Goal: Task Accomplishment & Management: Use online tool/utility

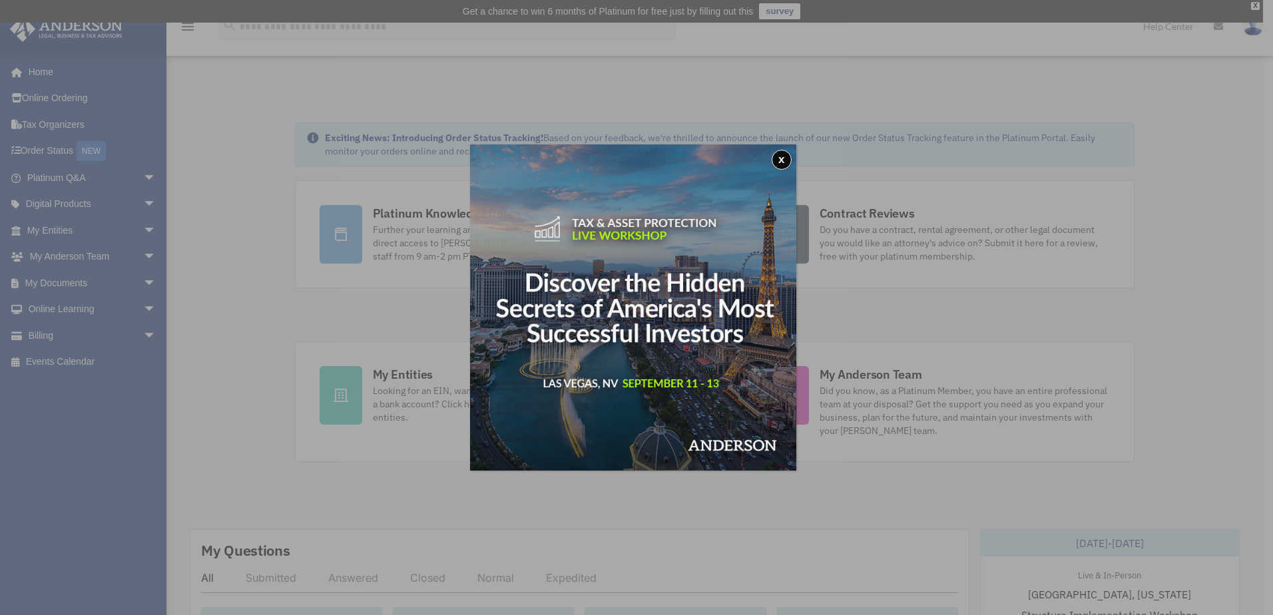
click at [139, 282] on div "x" at bounding box center [636, 307] width 1273 height 615
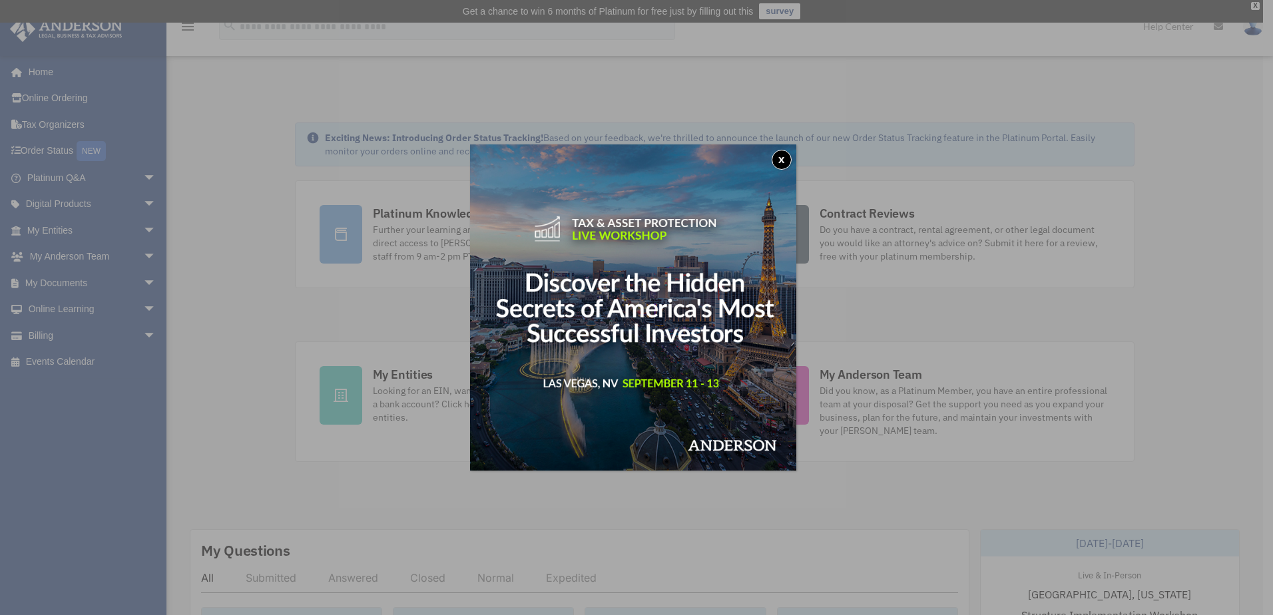
click at [782, 158] on button "x" at bounding box center [782, 160] width 20 height 20
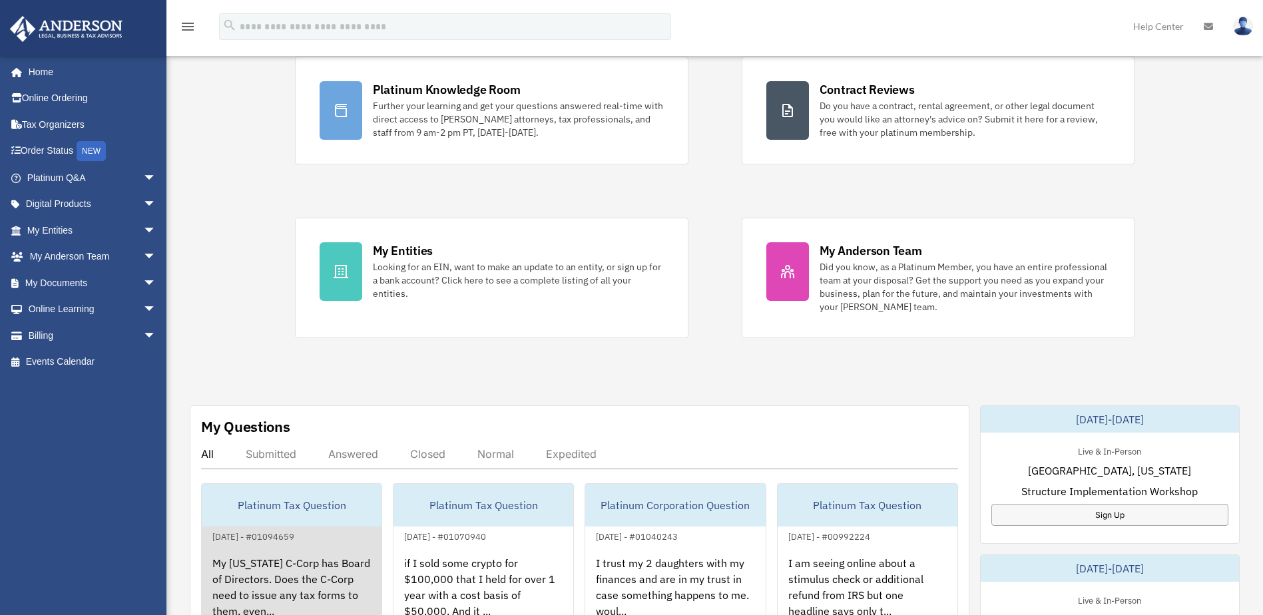
scroll to position [222, 0]
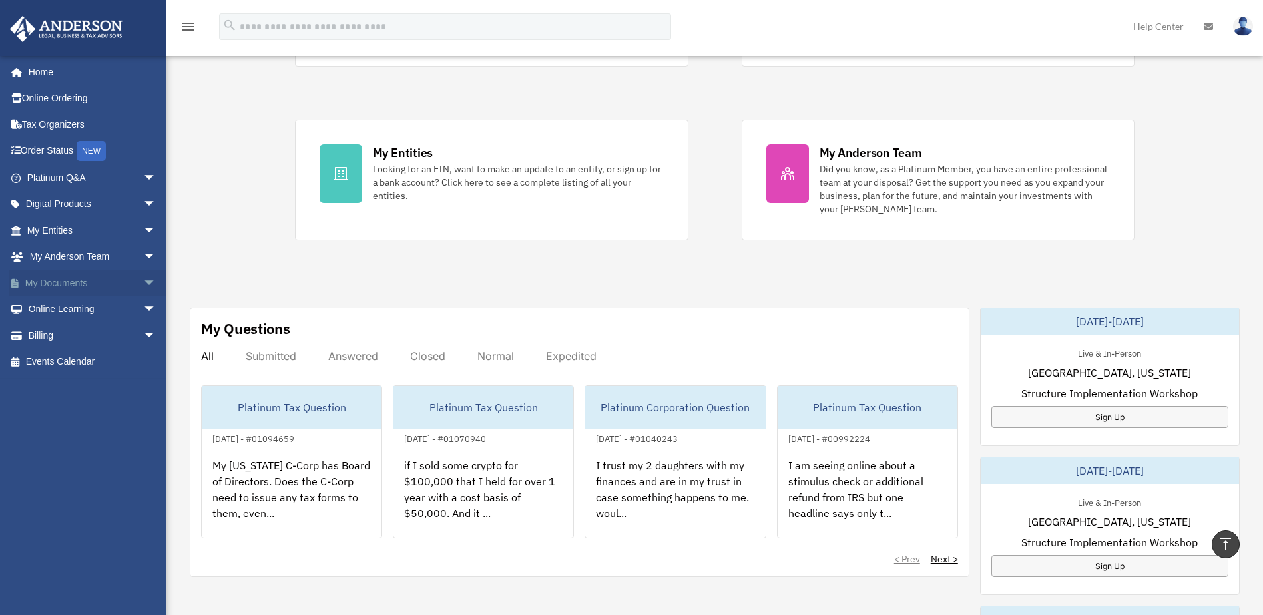
click at [143, 280] on span "arrow_drop_down" at bounding box center [156, 283] width 27 height 27
click at [57, 308] on link "Box" at bounding box center [98, 309] width 158 height 27
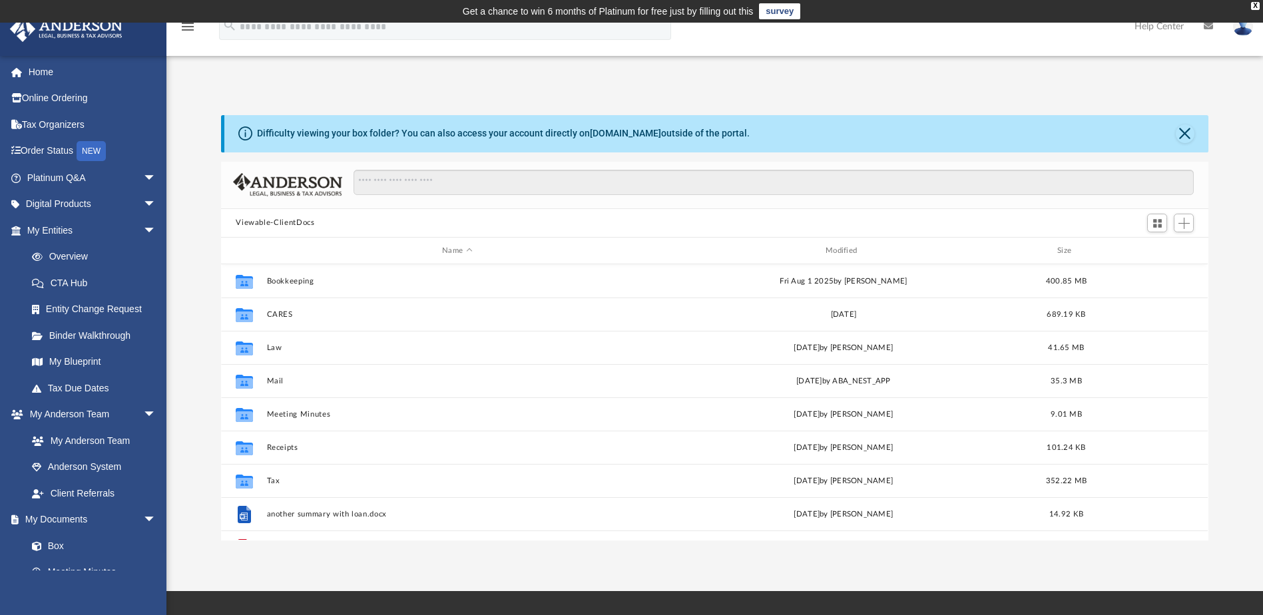
scroll to position [293, 978]
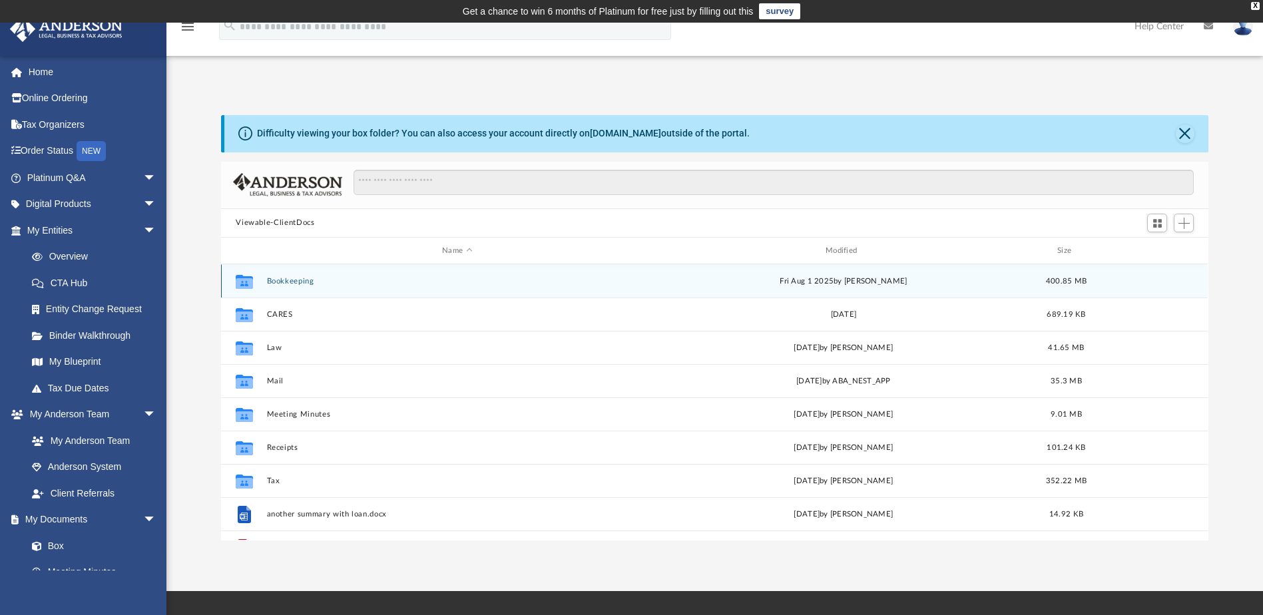
click at [271, 278] on button "Bookkeeping" at bounding box center [457, 281] width 381 height 9
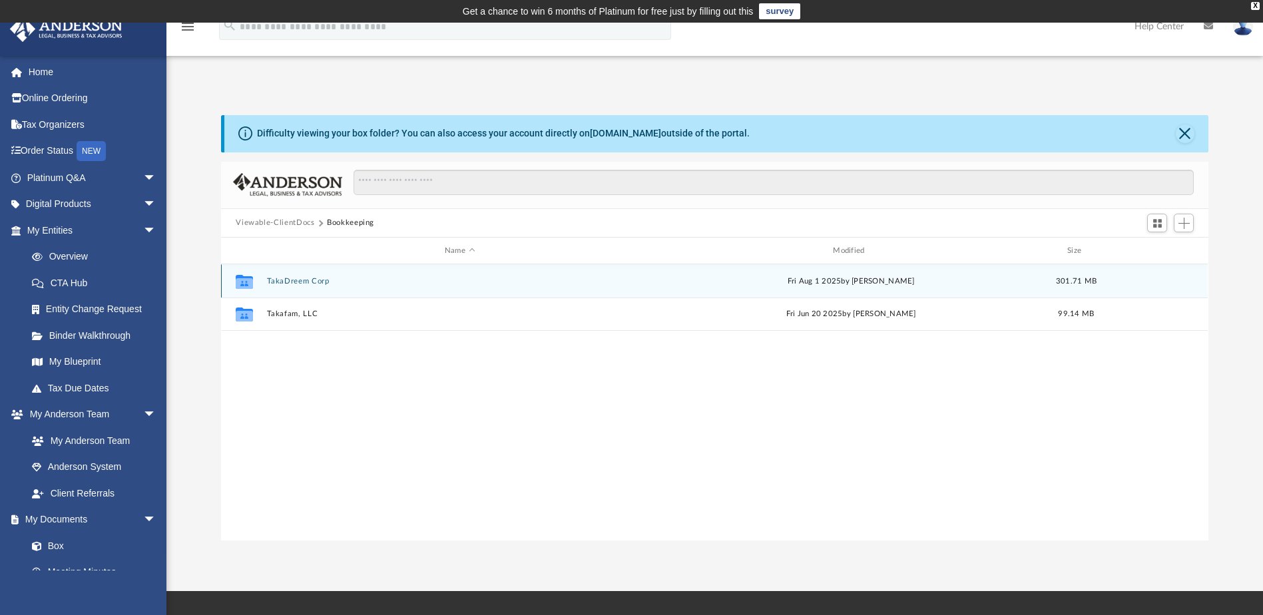
click at [285, 282] on button "TakaDreem Corp" at bounding box center [460, 281] width 386 height 9
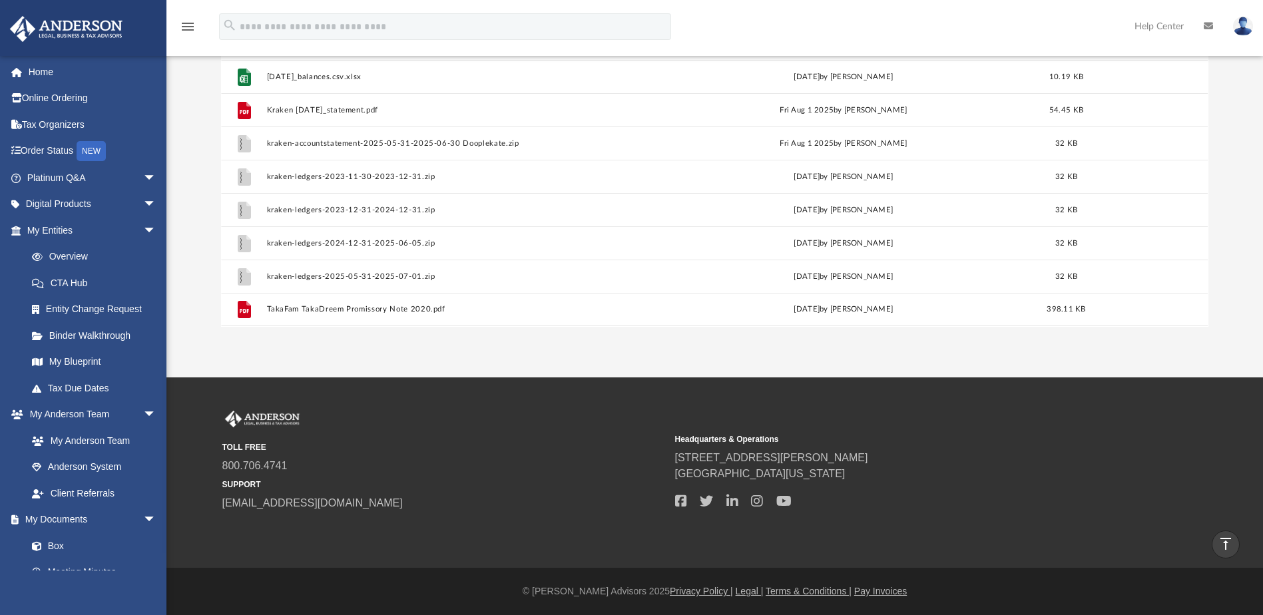
scroll to position [103, 0]
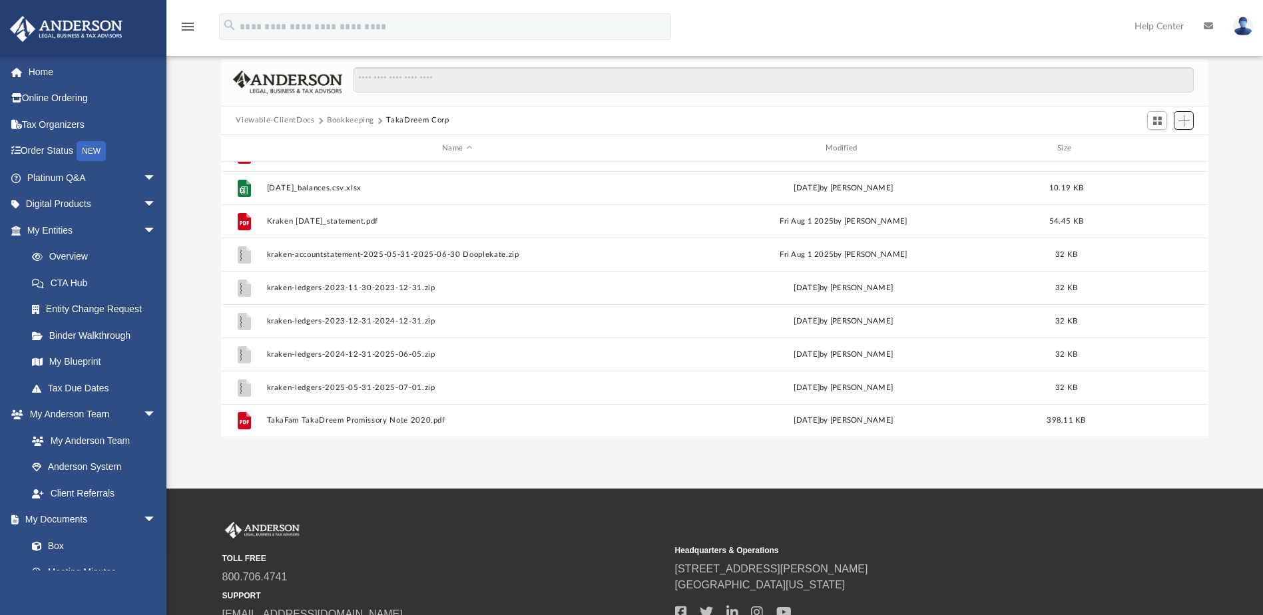
click at [1181, 125] on span "Add" at bounding box center [1184, 120] width 11 height 11
click at [1159, 149] on li "Upload" at bounding box center [1165, 148] width 43 height 14
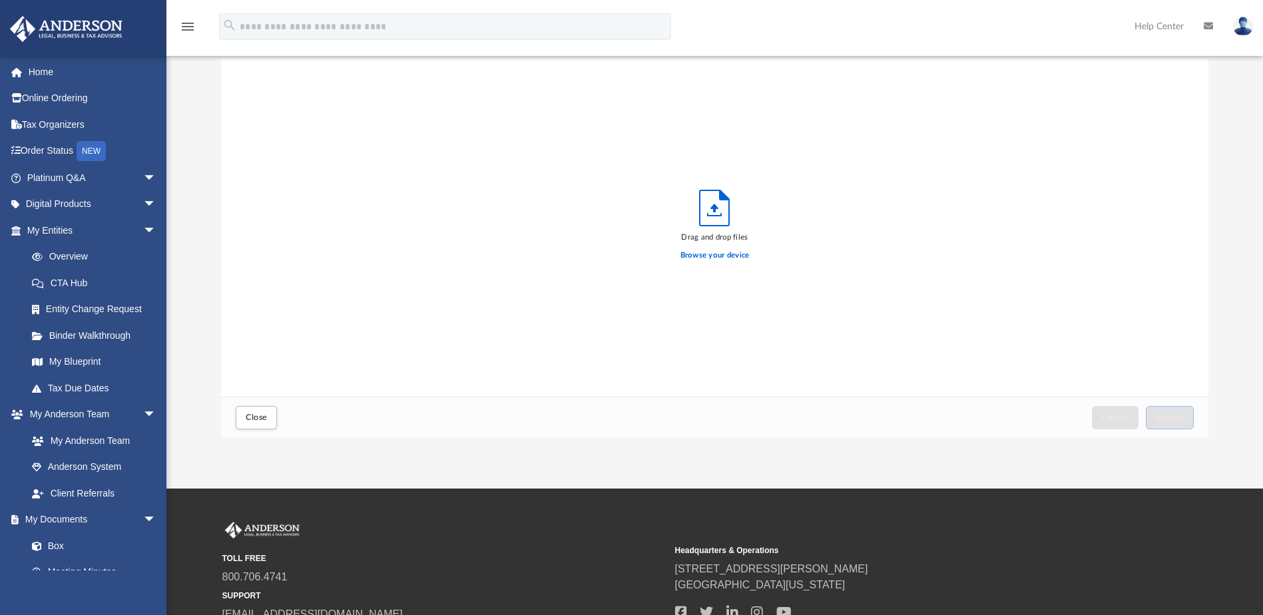
scroll to position [328, 978]
click at [737, 254] on label "Browse your device" at bounding box center [715, 256] width 69 height 12
click at [0, 0] on input "Browse your device" at bounding box center [0, 0] width 0 height 0
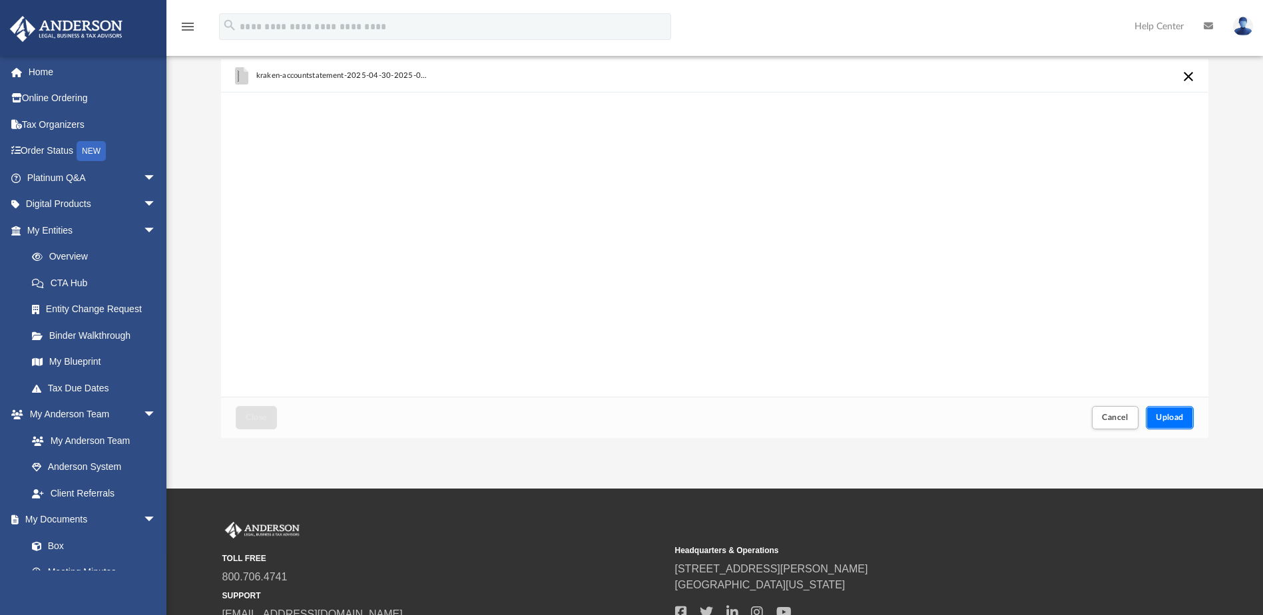
click at [1176, 420] on span "Upload" at bounding box center [1170, 418] width 28 height 8
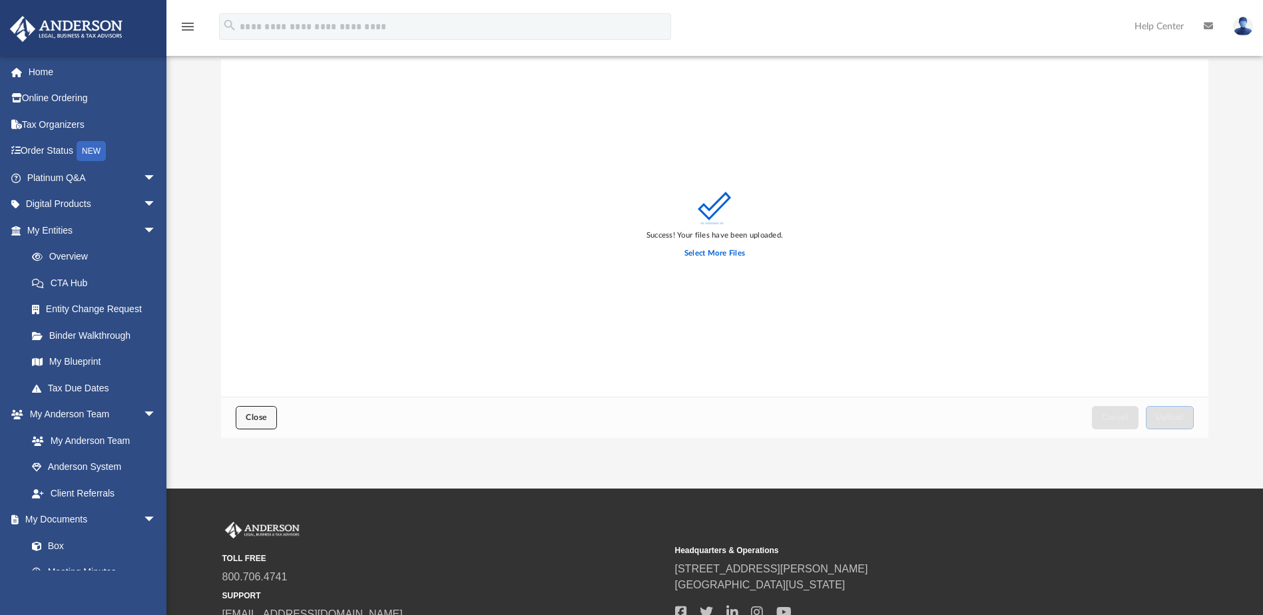
click at [241, 412] on button "Close" at bounding box center [256, 417] width 41 height 23
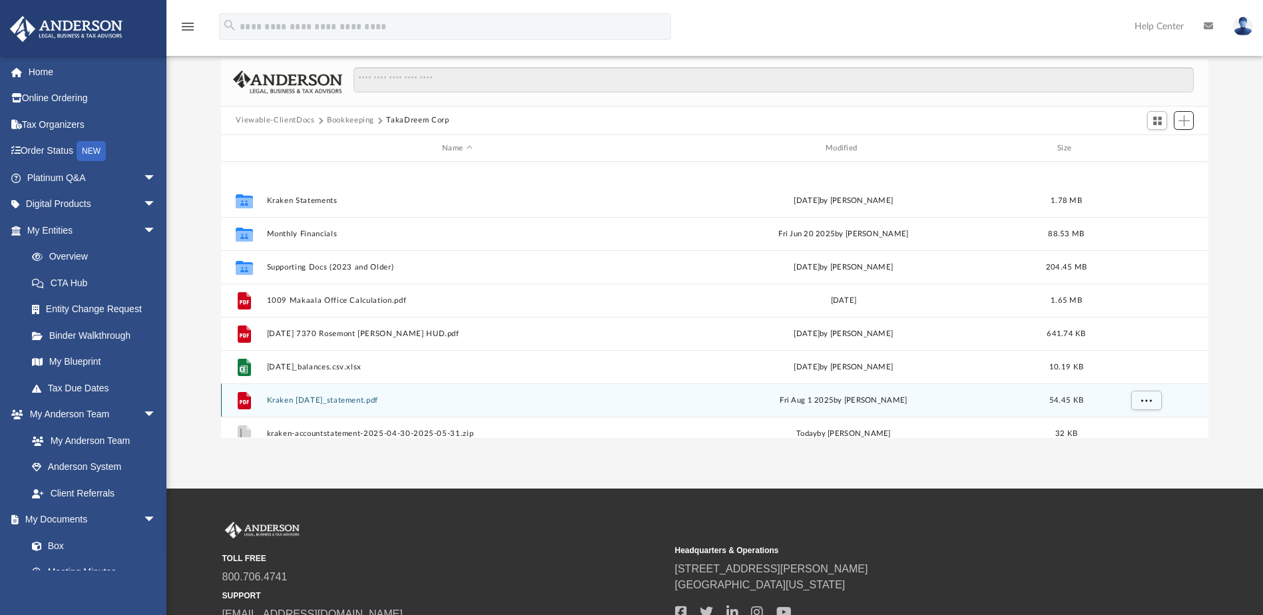
scroll to position [222, 0]
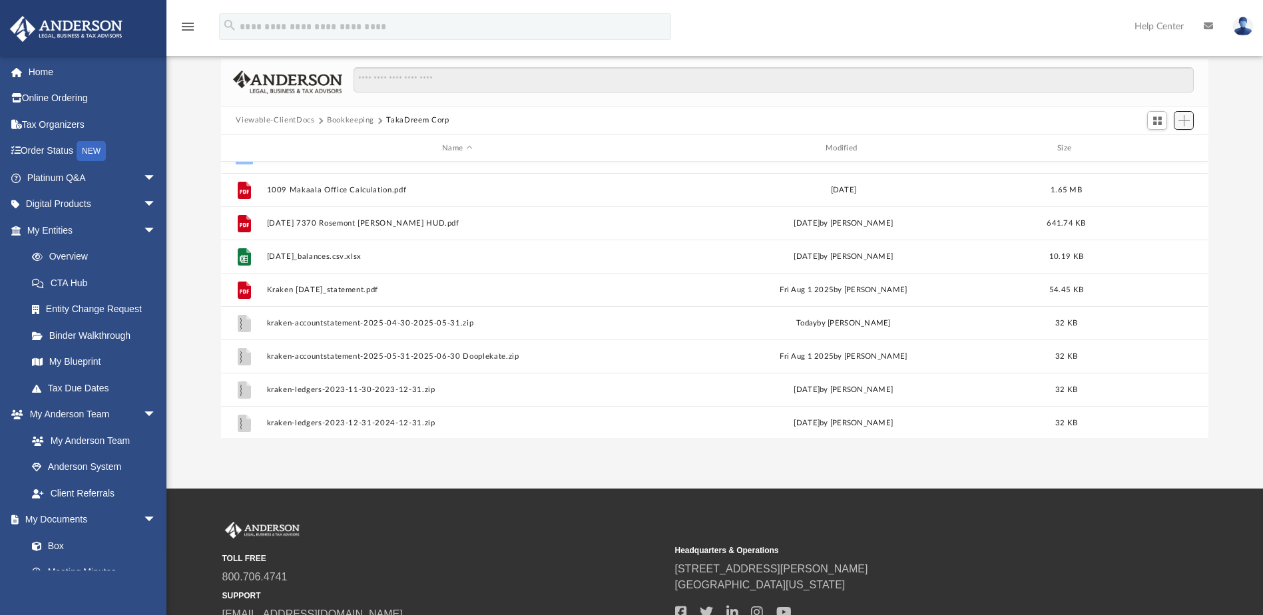
click at [1189, 119] on span "Add" at bounding box center [1184, 120] width 11 height 11
click at [1154, 147] on li "Upload" at bounding box center [1165, 148] width 43 height 14
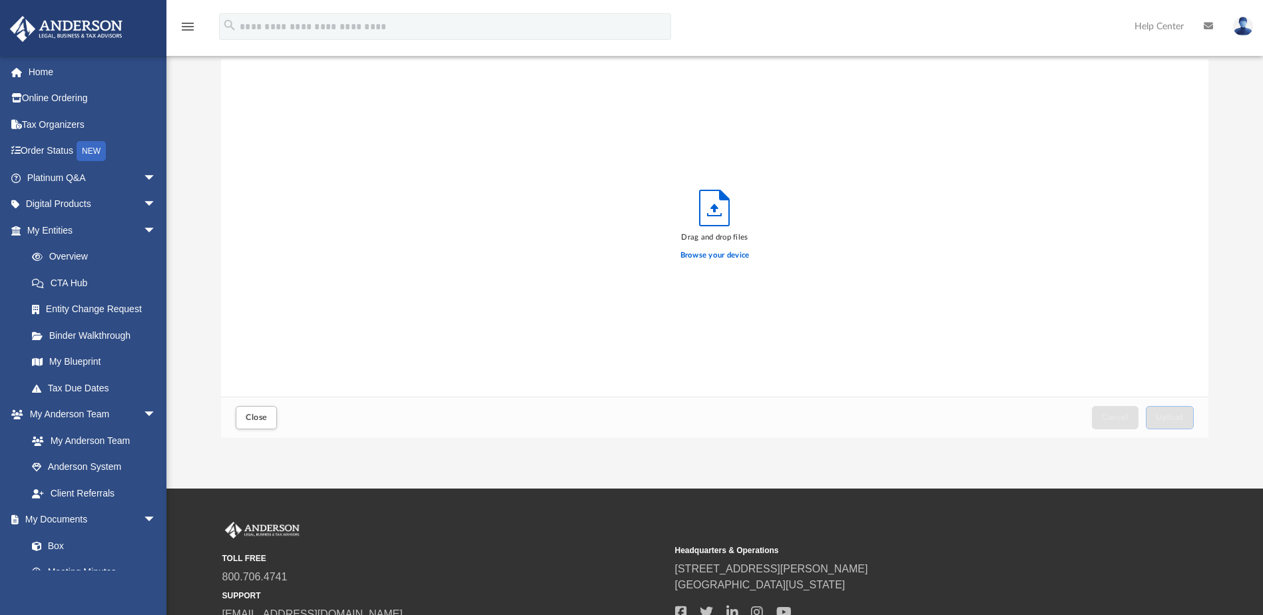
scroll to position [328, 978]
click at [725, 250] on label "Browse your device" at bounding box center [715, 256] width 69 height 12
click at [0, 0] on input "Browse your device" at bounding box center [0, 0] width 0 height 0
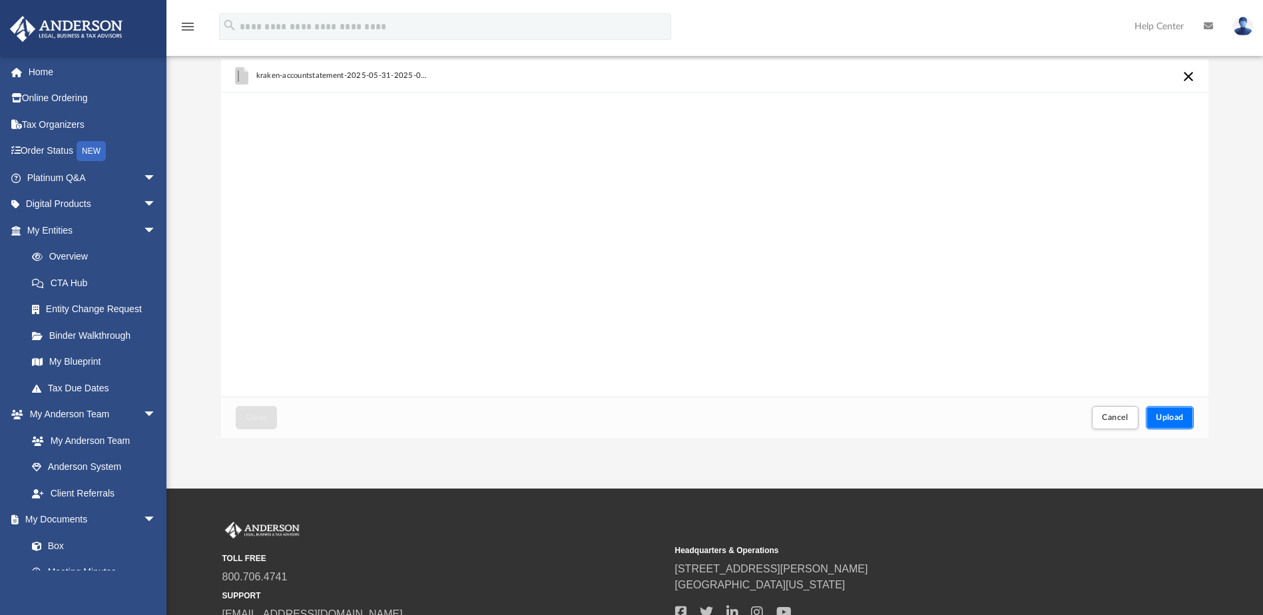
click at [1161, 420] on span "Upload" at bounding box center [1170, 418] width 28 height 8
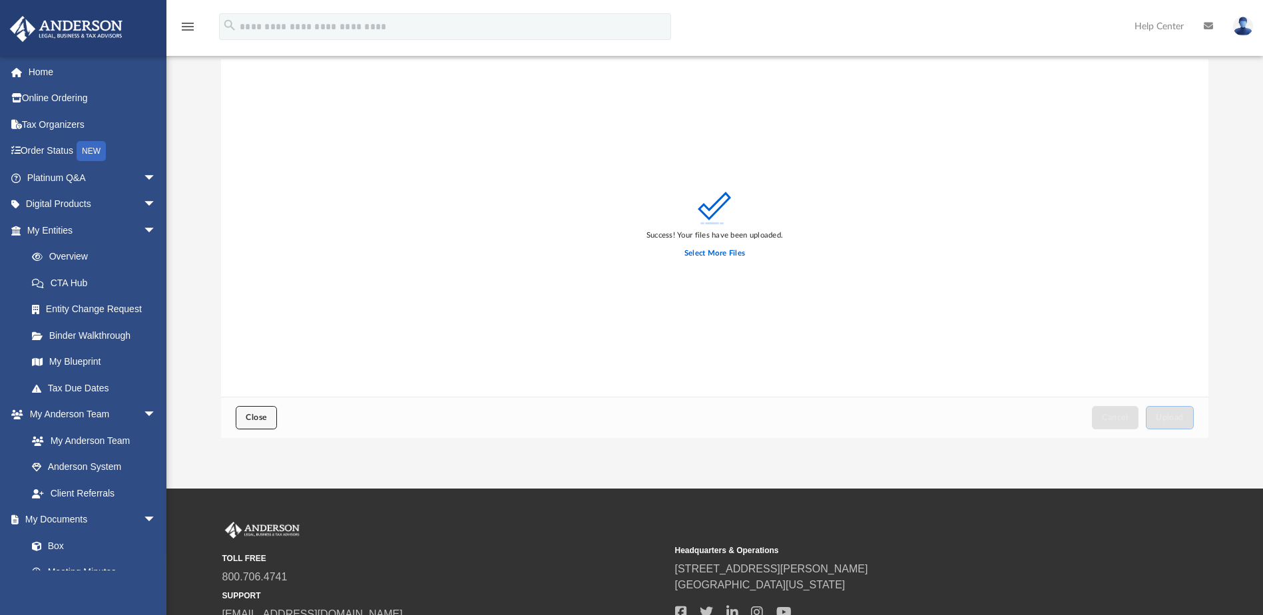
click at [248, 422] on button "Close" at bounding box center [256, 417] width 41 height 23
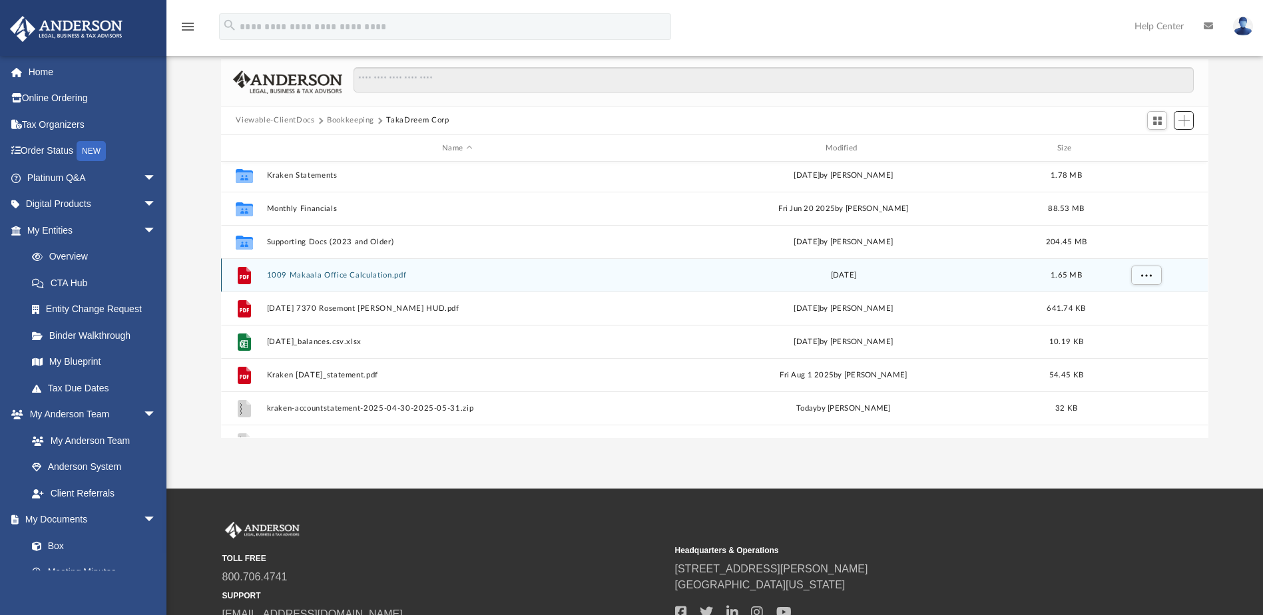
scroll to position [135, 0]
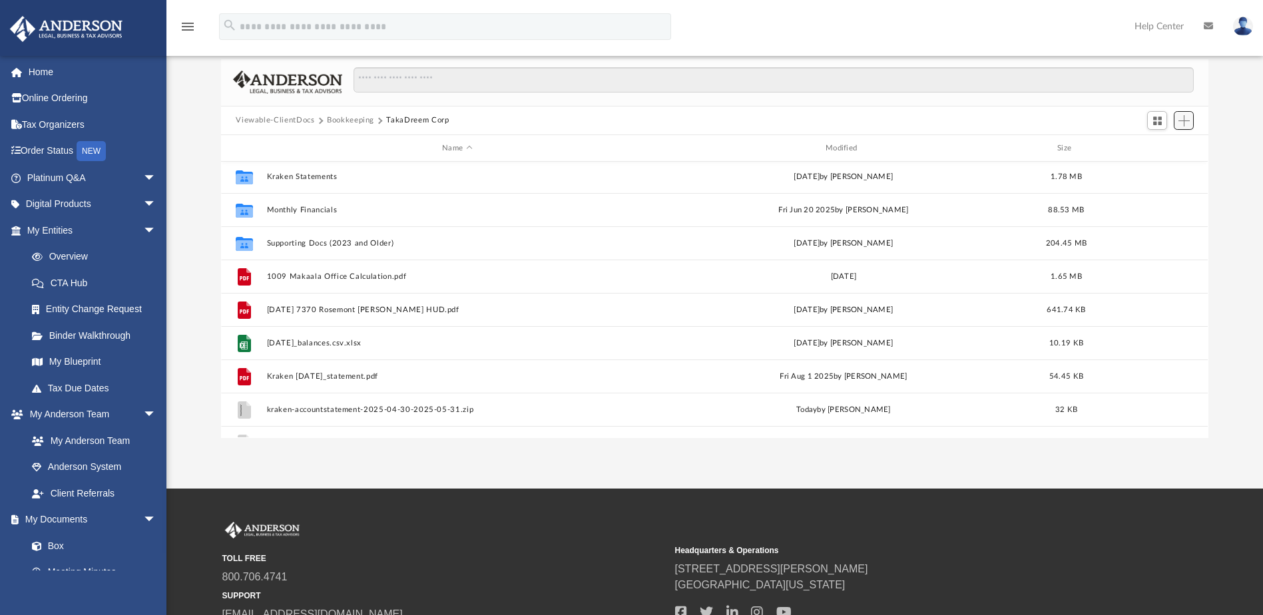
click at [1190, 122] on button "Add" at bounding box center [1184, 120] width 20 height 19
click at [1155, 147] on li "Upload" at bounding box center [1165, 148] width 43 height 14
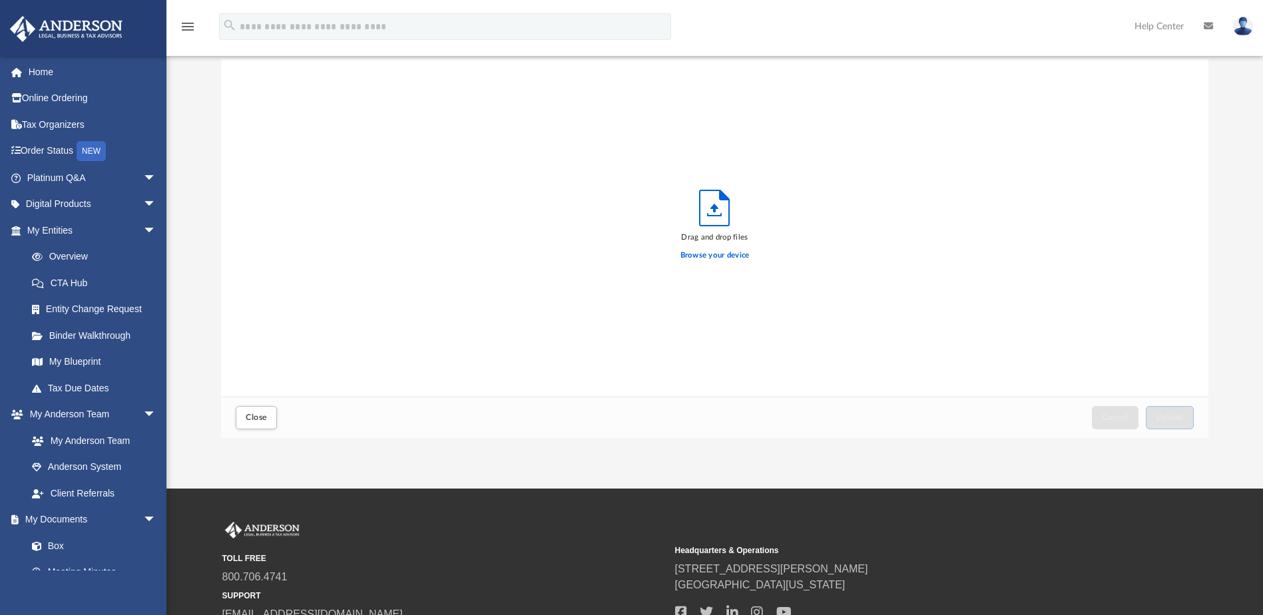
scroll to position [328, 978]
click at [711, 254] on label "Browse your device" at bounding box center [715, 256] width 69 height 12
click at [0, 0] on input "Browse your device" at bounding box center [0, 0] width 0 height 0
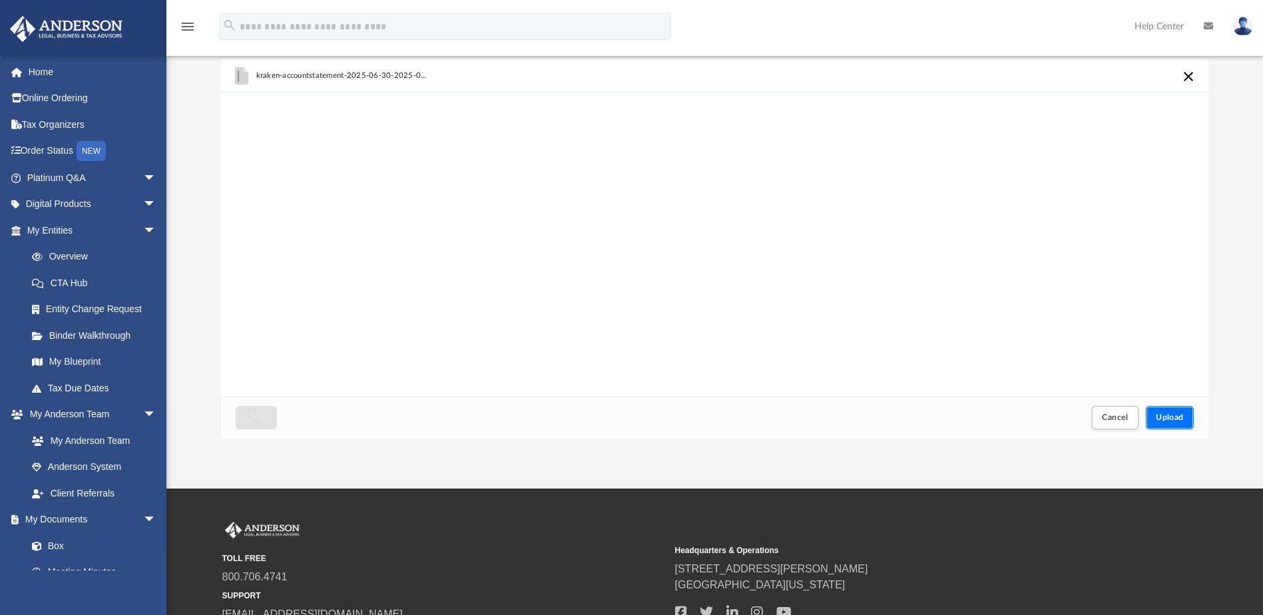
click at [1170, 416] on span "Upload" at bounding box center [1170, 418] width 28 height 8
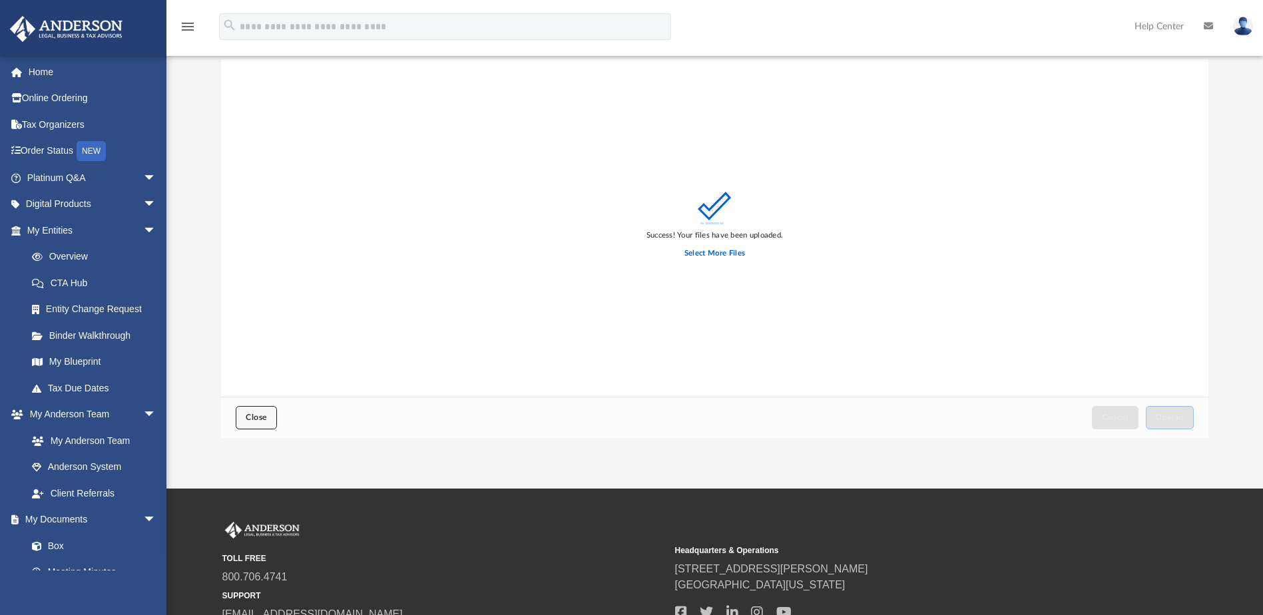
click at [261, 415] on span "Close" at bounding box center [256, 418] width 21 height 8
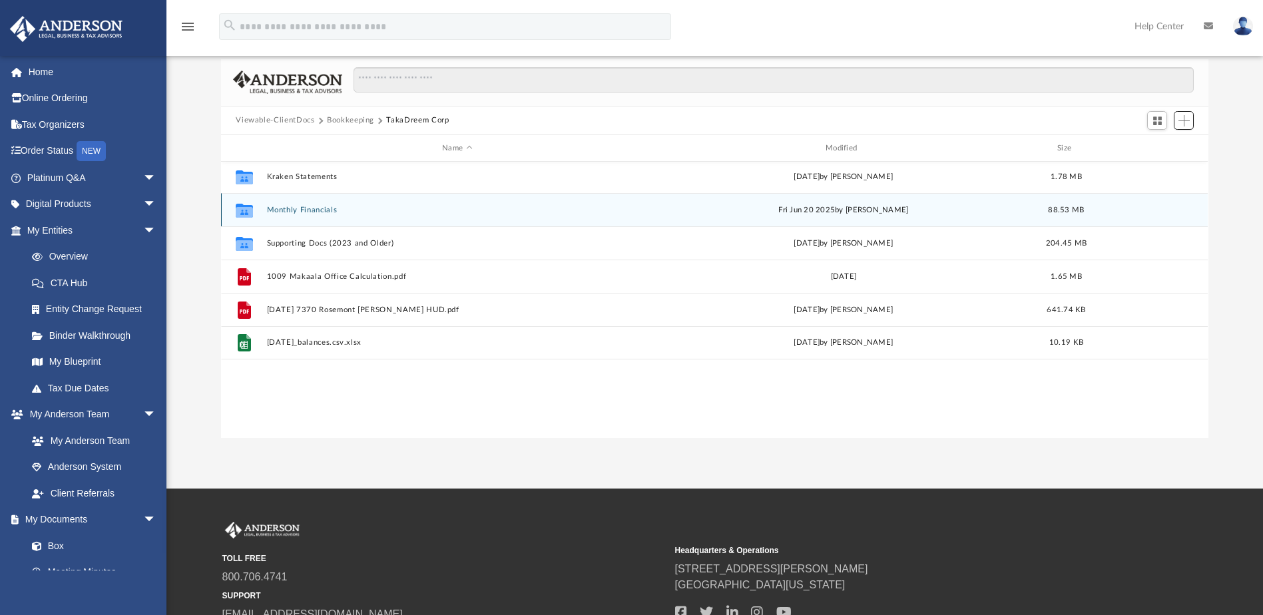
scroll to position [0, 0]
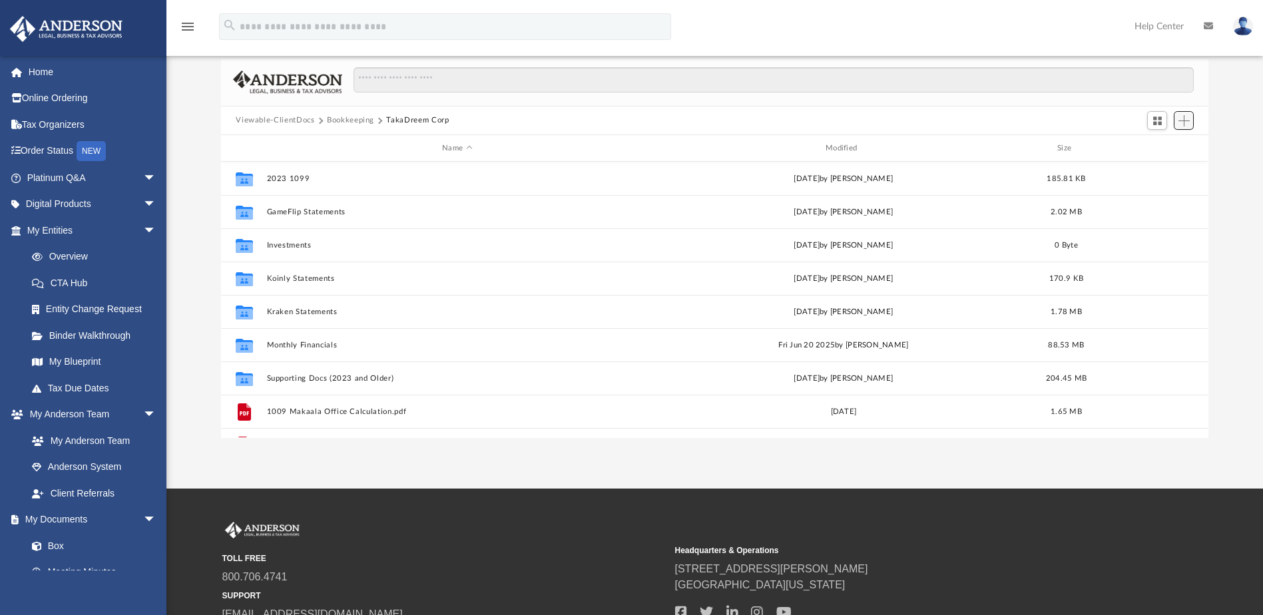
click at [1188, 119] on span "Add" at bounding box center [1184, 120] width 11 height 11
click at [1159, 145] on li "Upload" at bounding box center [1165, 148] width 43 height 14
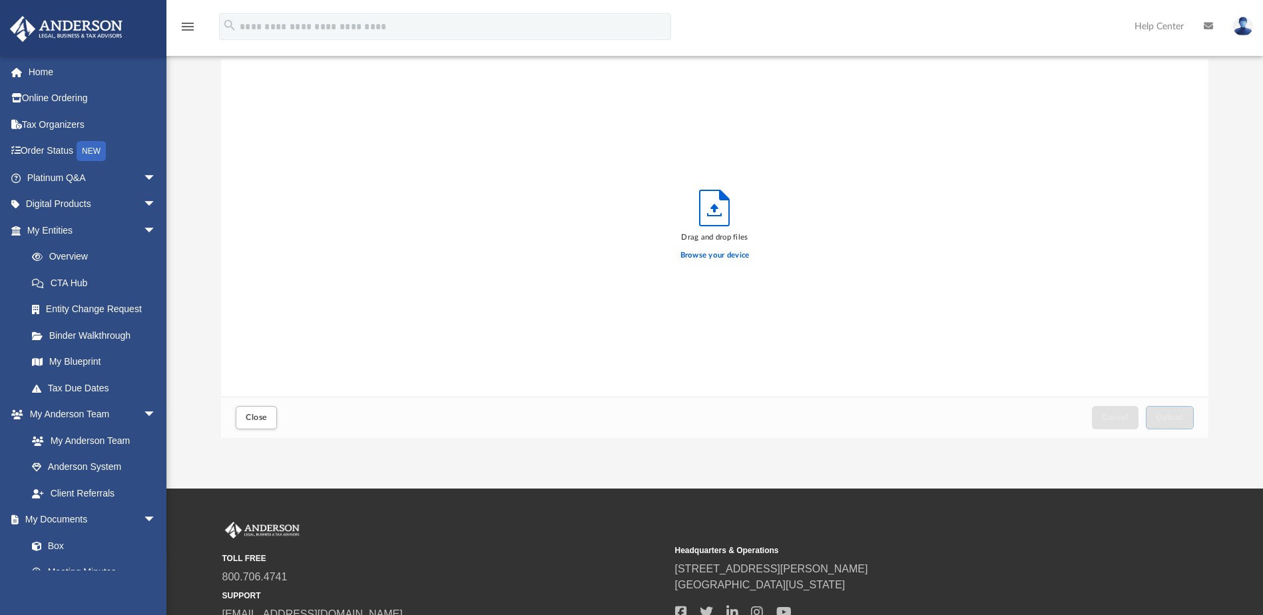
scroll to position [328, 978]
click at [720, 256] on label "Browse your device" at bounding box center [715, 256] width 69 height 12
click at [0, 0] on input "Browse your device" at bounding box center [0, 0] width 0 height 0
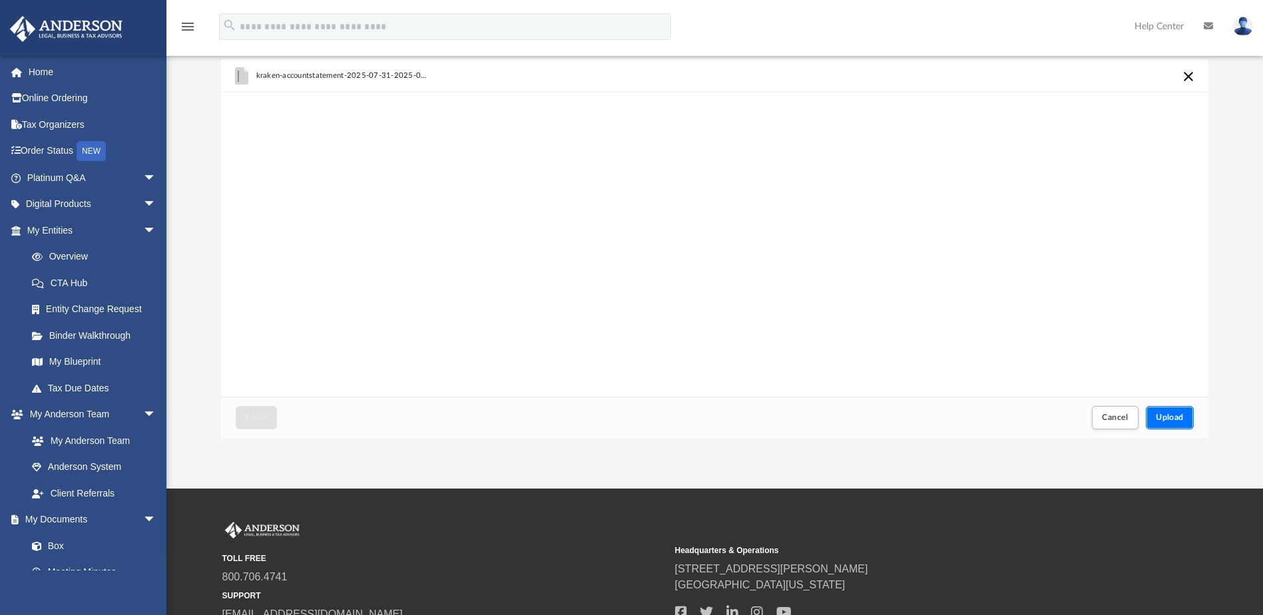
click at [1157, 416] on span "Upload" at bounding box center [1170, 418] width 28 height 8
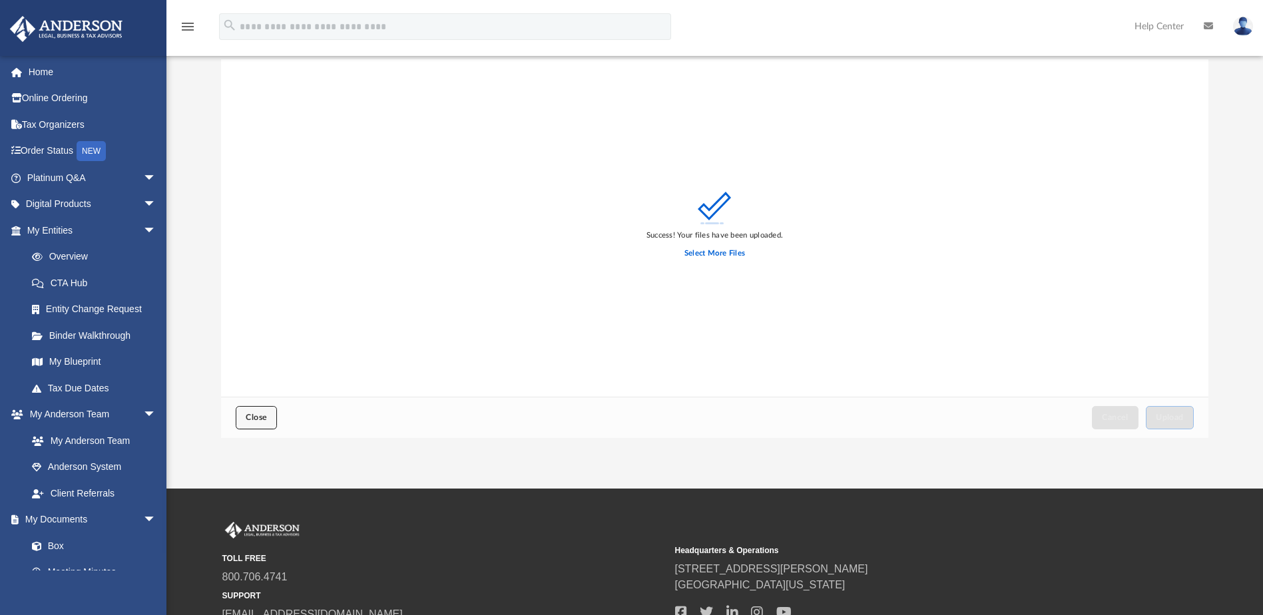
click at [244, 418] on button "Close" at bounding box center [256, 417] width 41 height 23
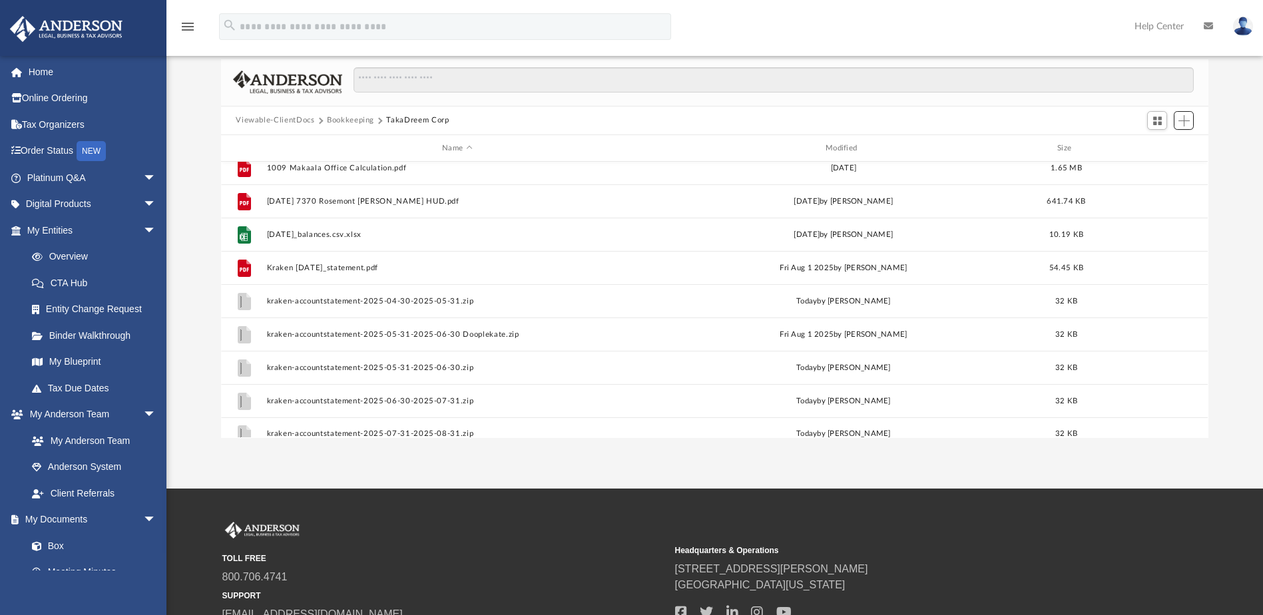
scroll to position [202, 0]
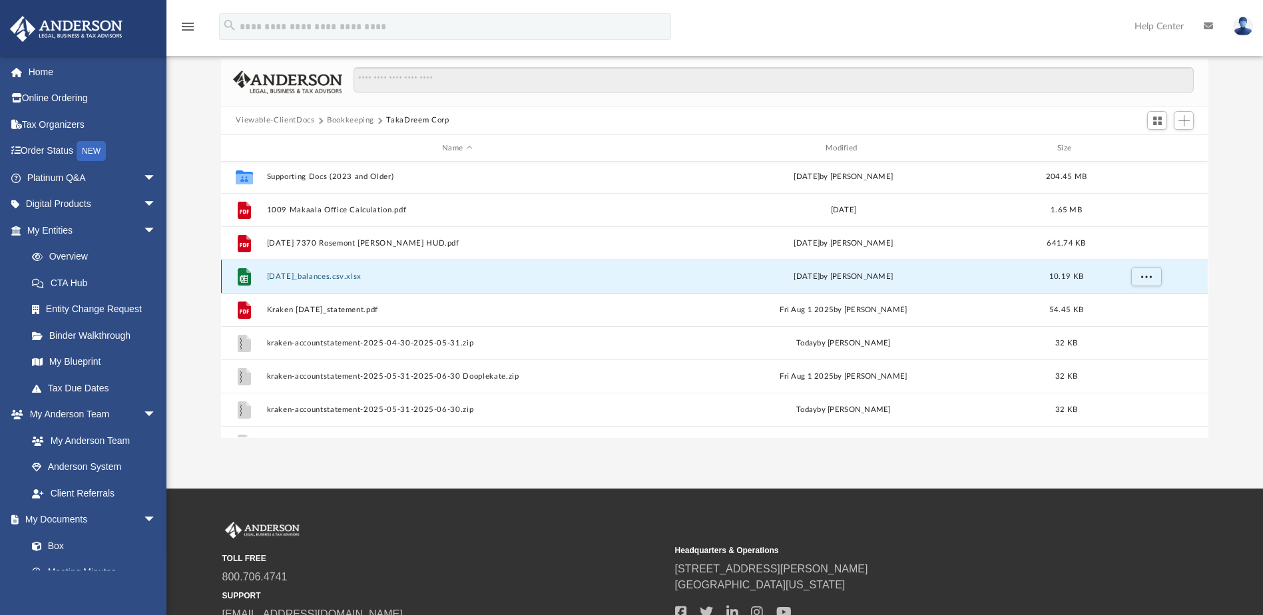
click at [375, 277] on button "[DATE]_balances.csv.xlsx" at bounding box center [457, 276] width 381 height 9
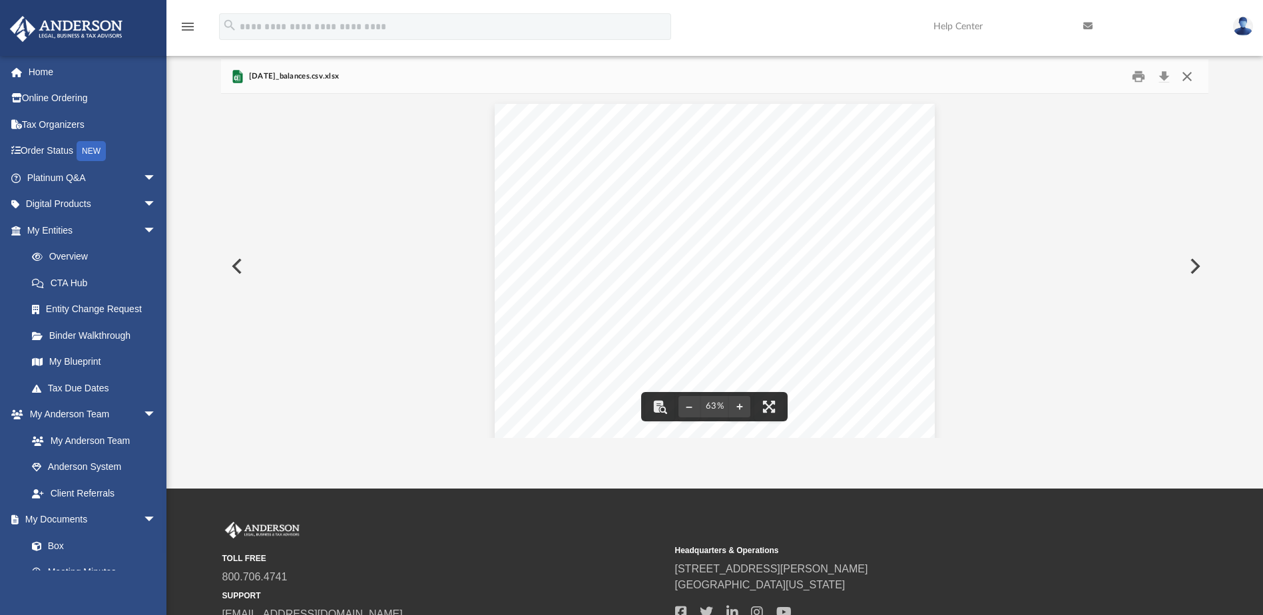
click at [1189, 75] on button "Close" at bounding box center [1187, 76] width 24 height 21
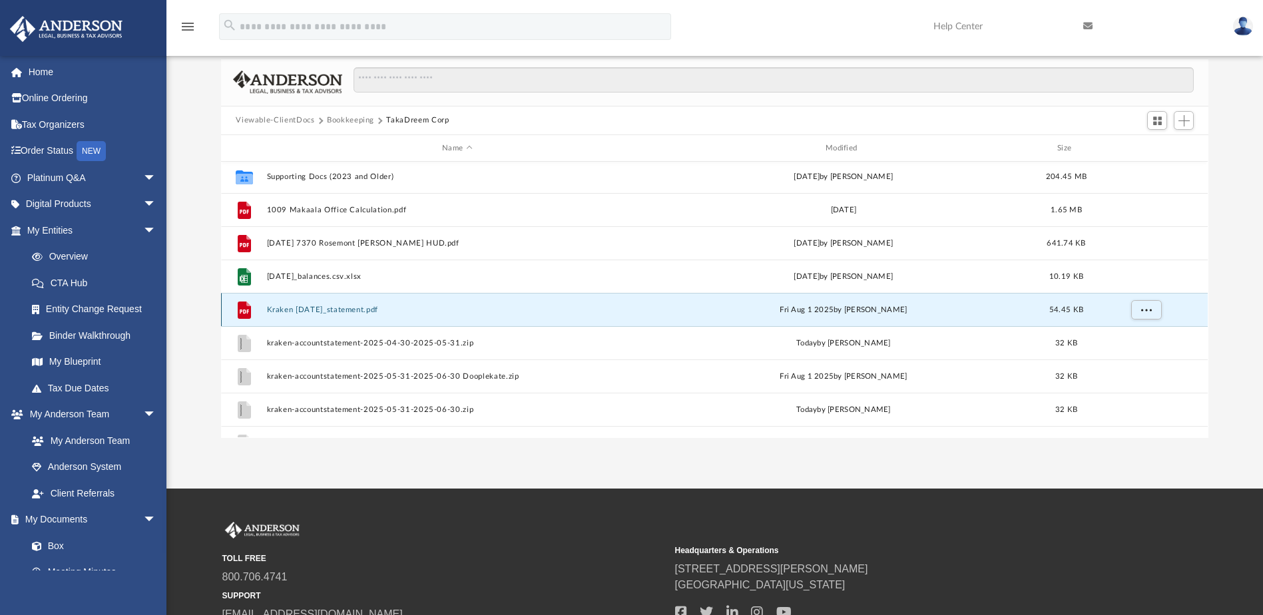
click at [352, 311] on button "Kraken [DATE]_statement.pdf" at bounding box center [457, 310] width 381 height 9
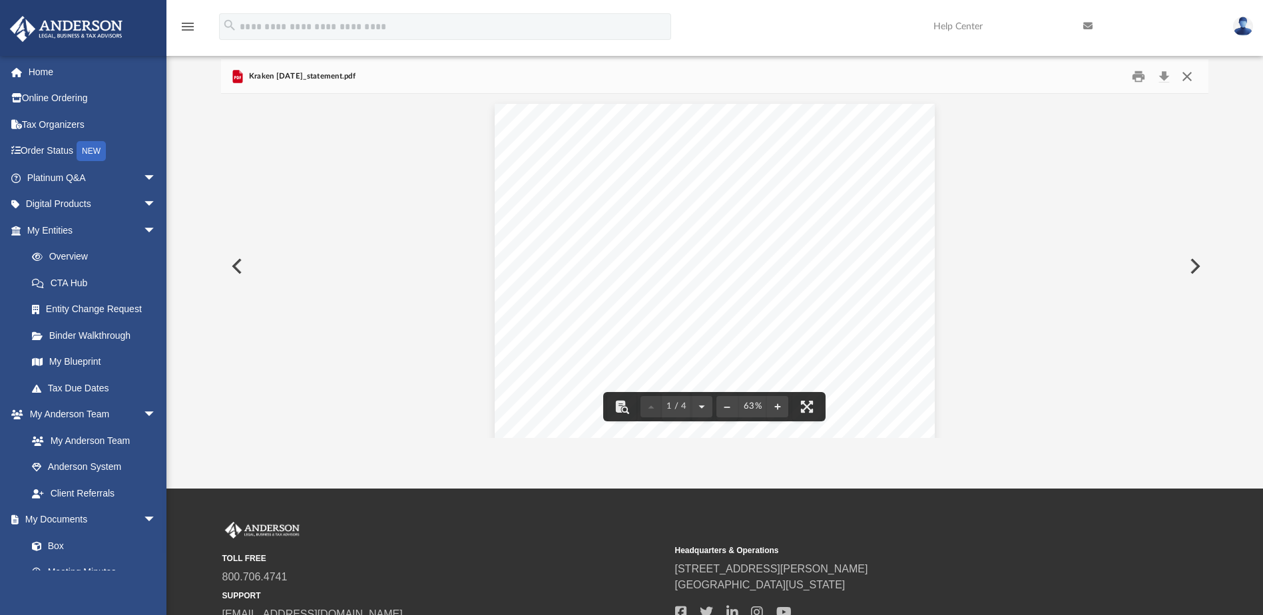
click at [1192, 75] on button "Close" at bounding box center [1187, 76] width 24 height 21
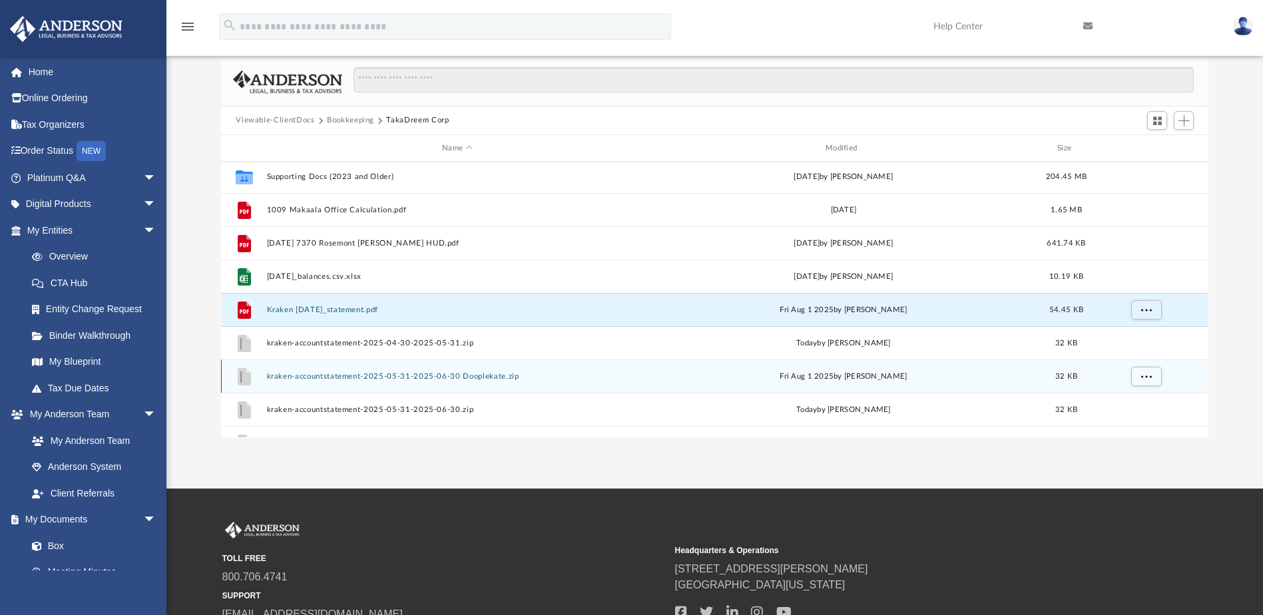
click at [464, 380] on button "kraken-accountstatement-2025-05-31-2025-06-30 Dooplekate.zip" at bounding box center [457, 376] width 381 height 9
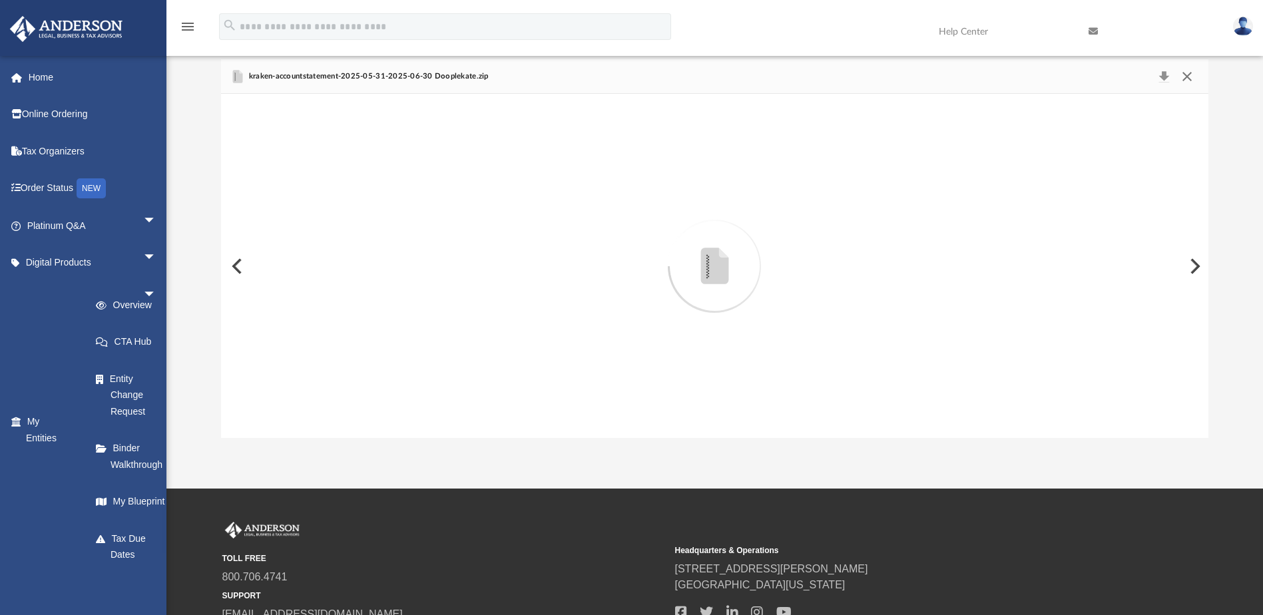
click at [1189, 77] on button "Close" at bounding box center [1187, 76] width 24 height 19
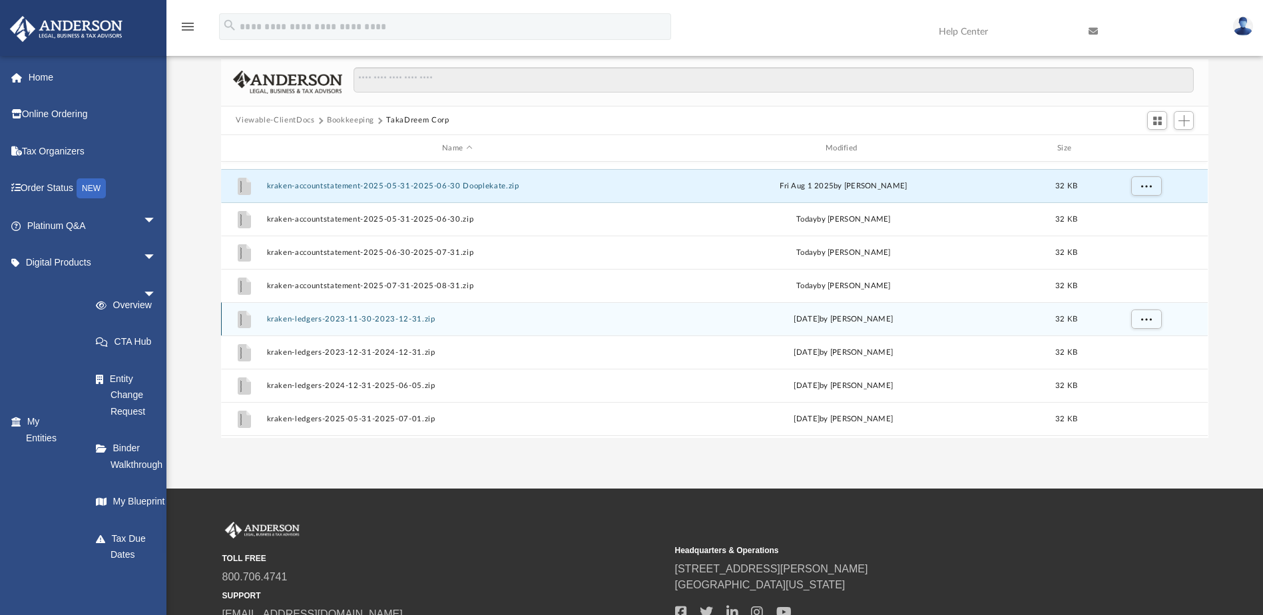
scroll to position [424, 0]
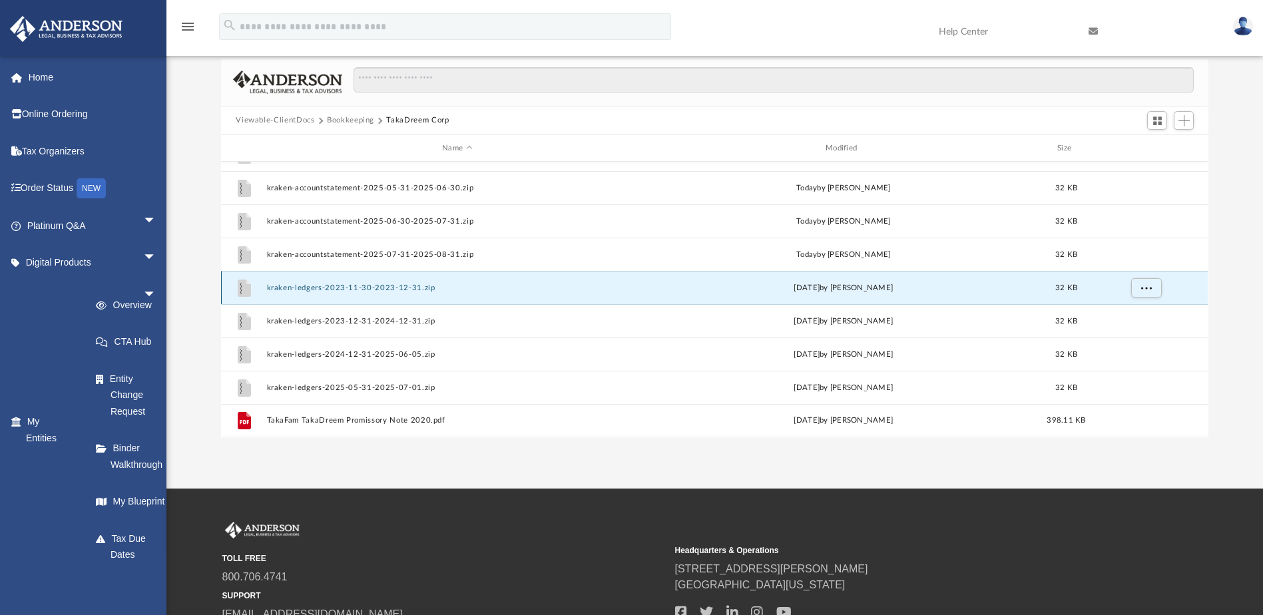
click at [402, 290] on button "kraken-ledgers-2023-11-30-2023-12-31.zip" at bounding box center [457, 288] width 381 height 9
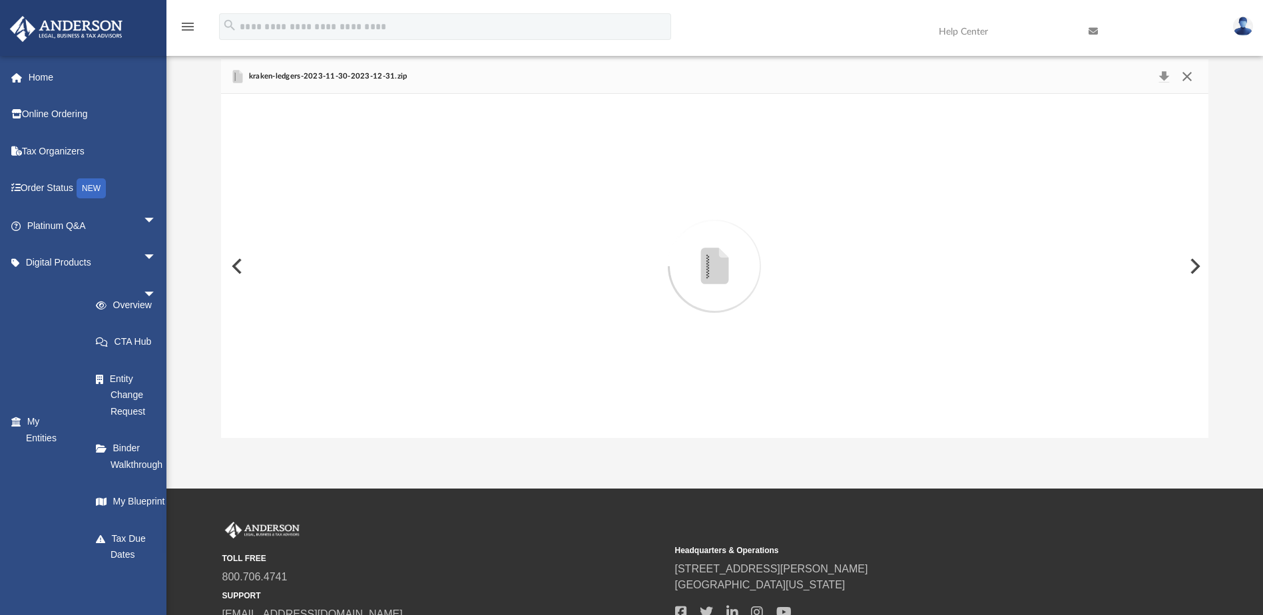
click at [1193, 75] on button "Close" at bounding box center [1187, 76] width 24 height 19
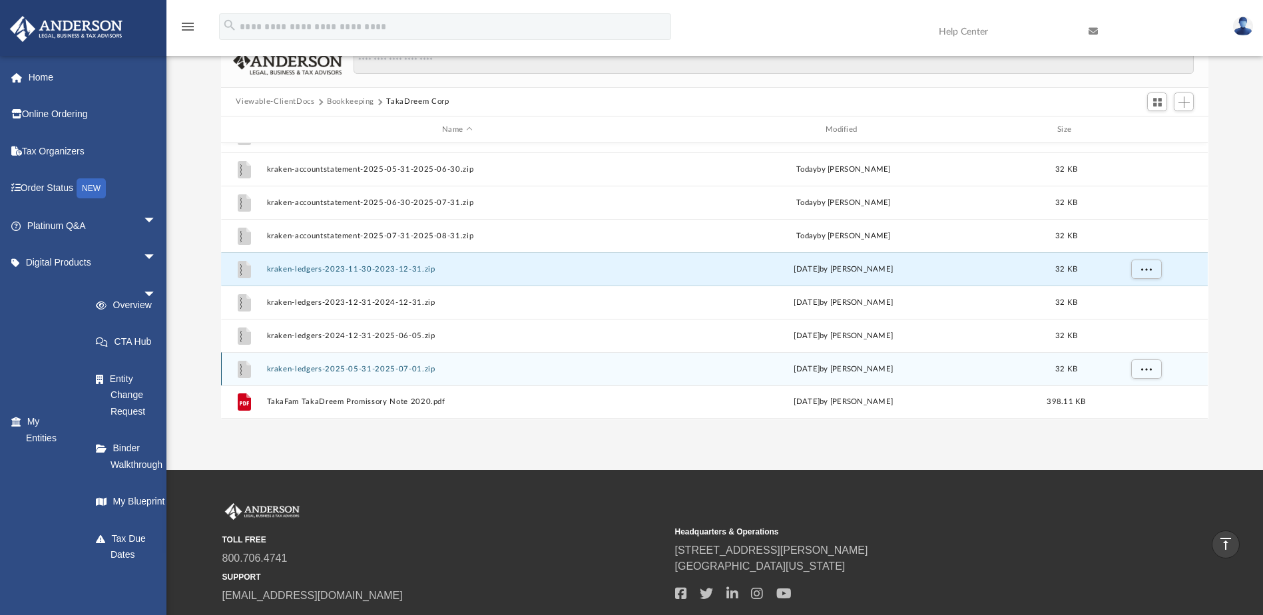
scroll to position [103, 0]
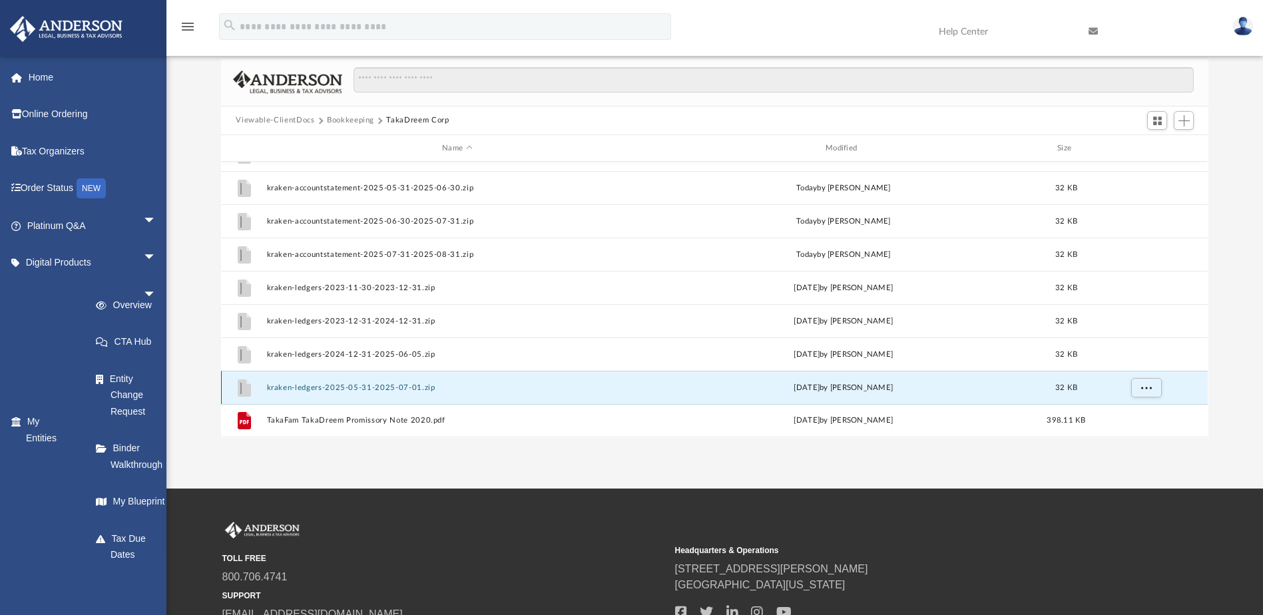
click at [344, 386] on button "kraken-ledgers-2025-05-31-2025-07-01.zip" at bounding box center [457, 388] width 381 height 9
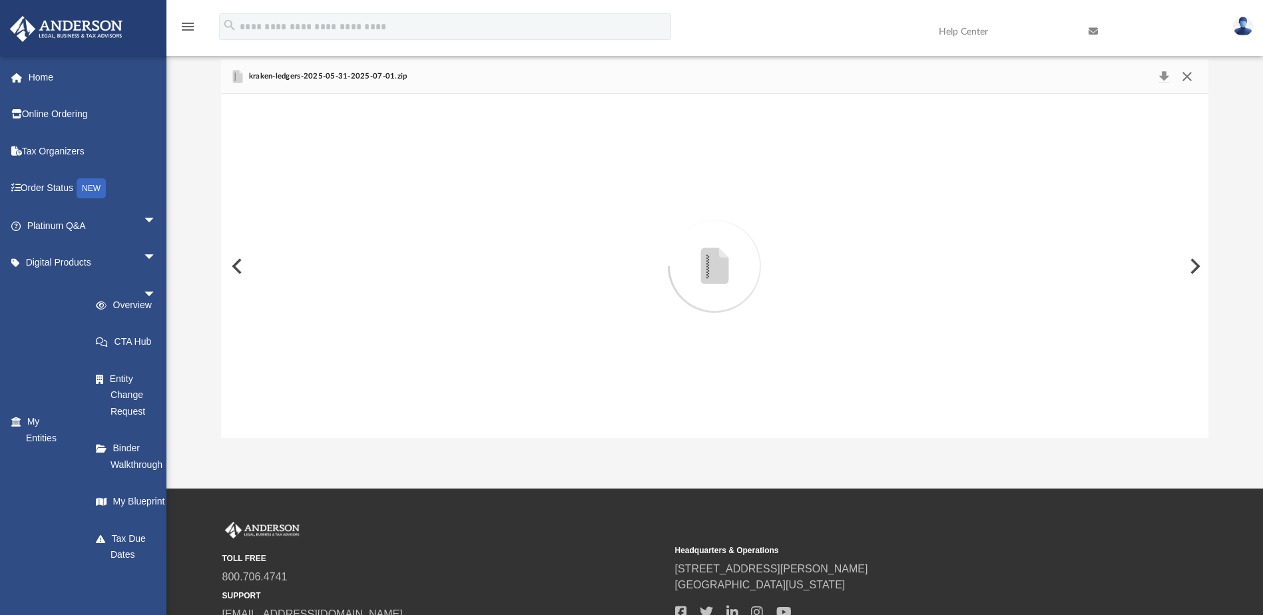
click at [1187, 77] on button "Close" at bounding box center [1187, 76] width 24 height 19
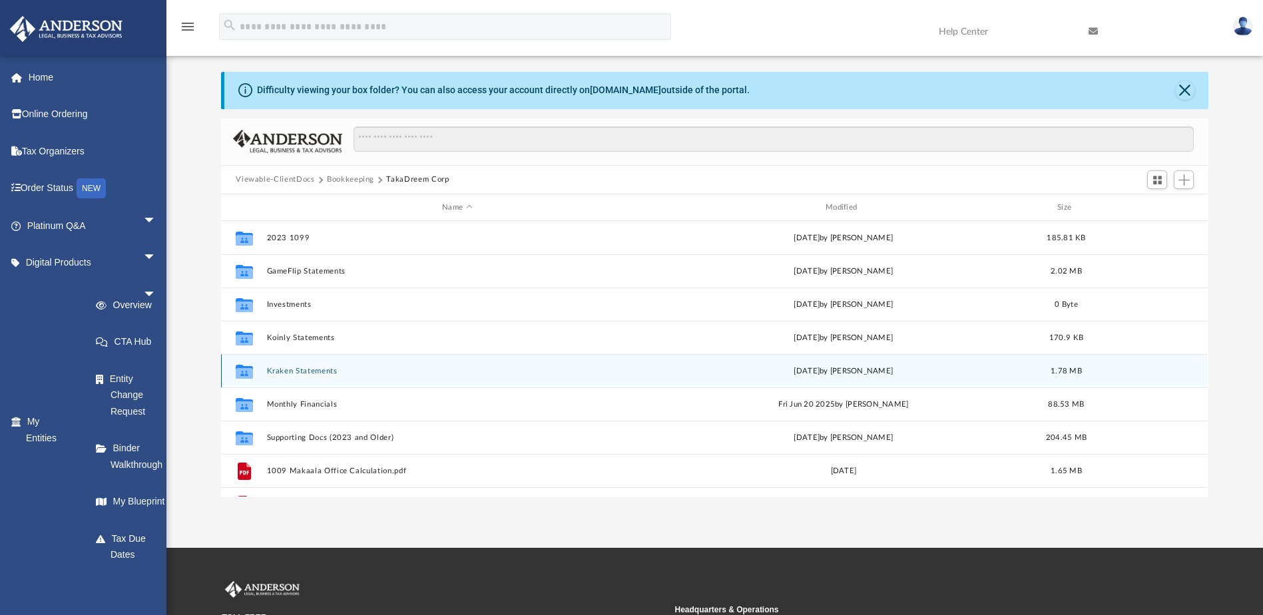
scroll to position [0, 0]
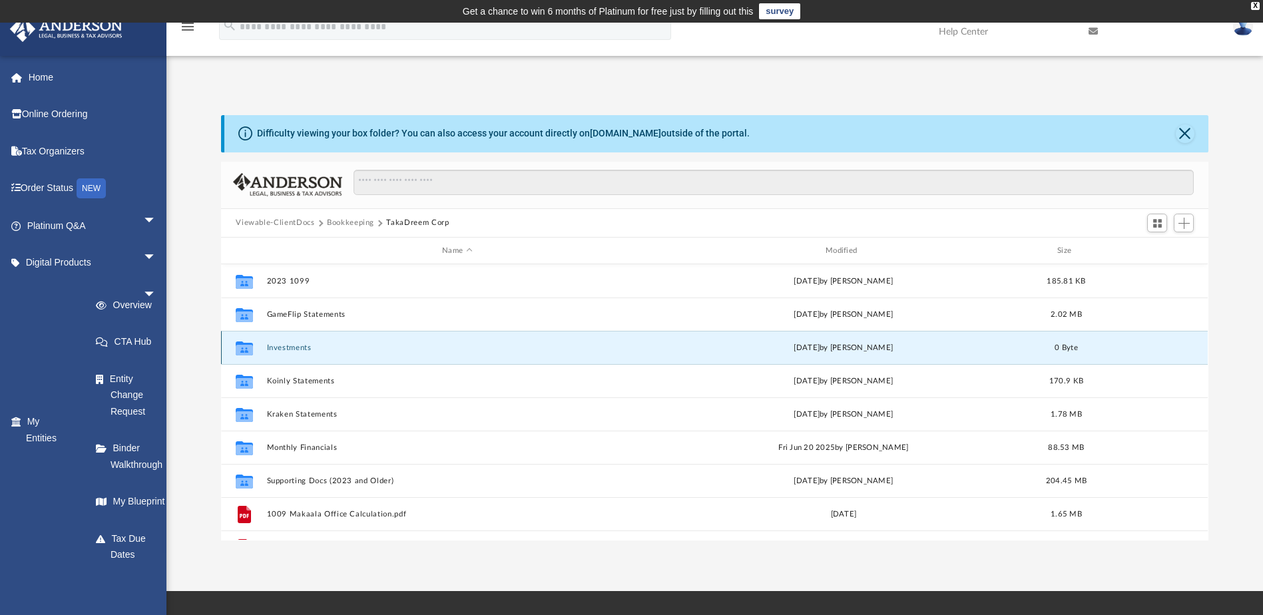
click at [286, 349] on button "Investments" at bounding box center [457, 348] width 381 height 9
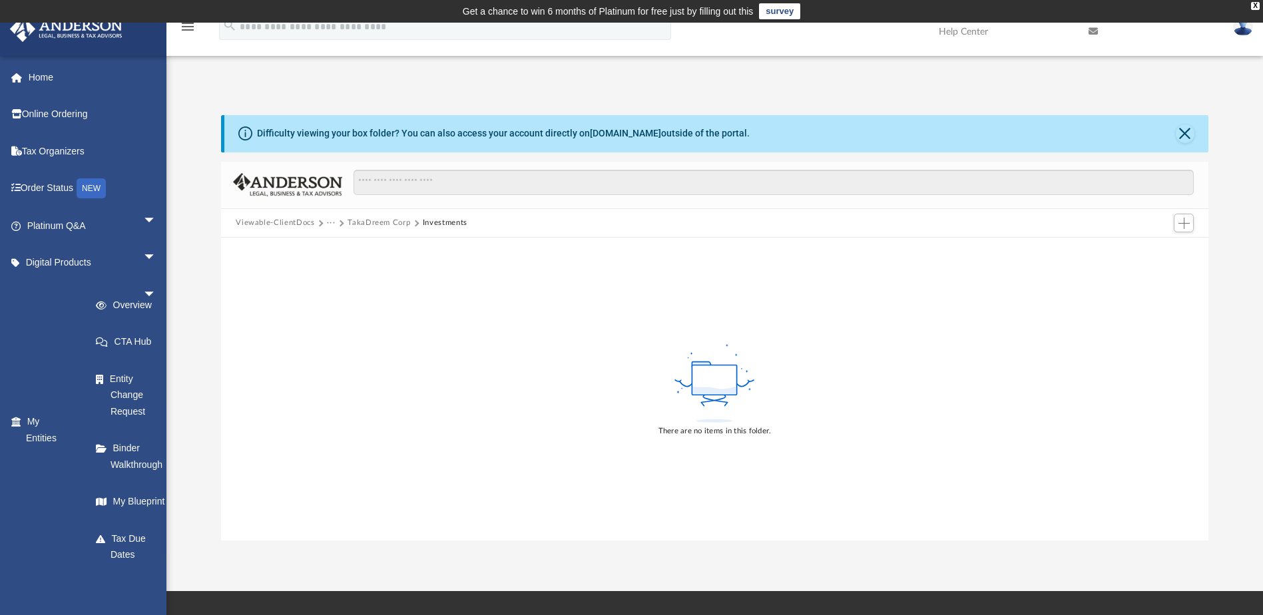
click at [382, 222] on button "TakaDreem Corp" at bounding box center [379, 223] width 63 height 12
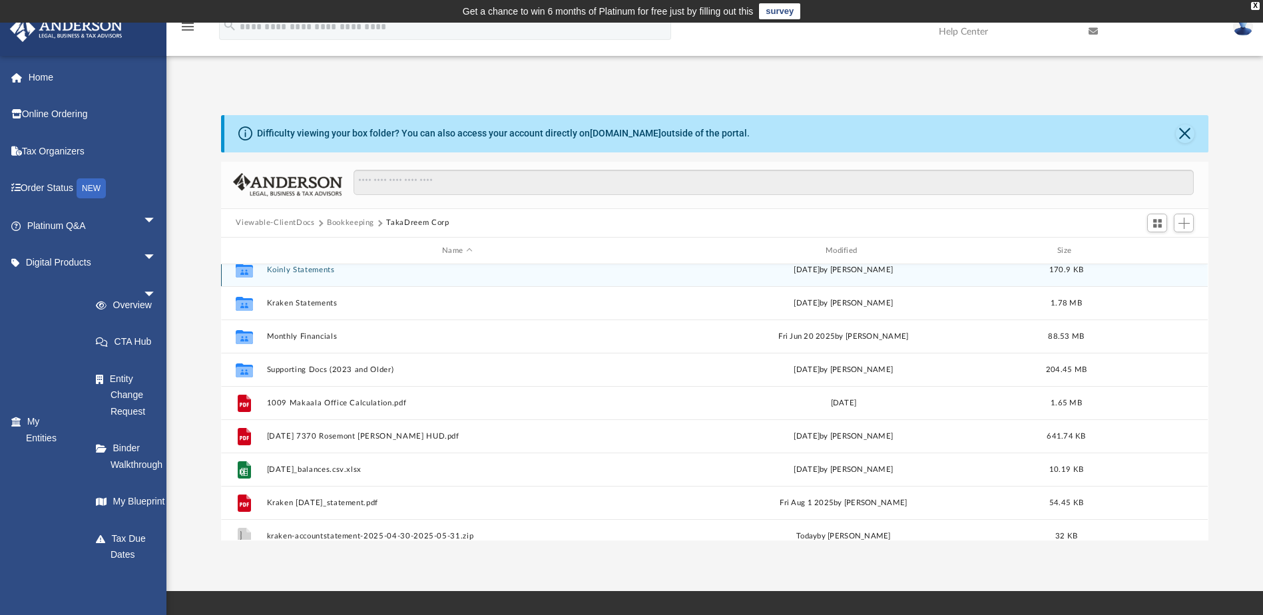
scroll to position [100, 0]
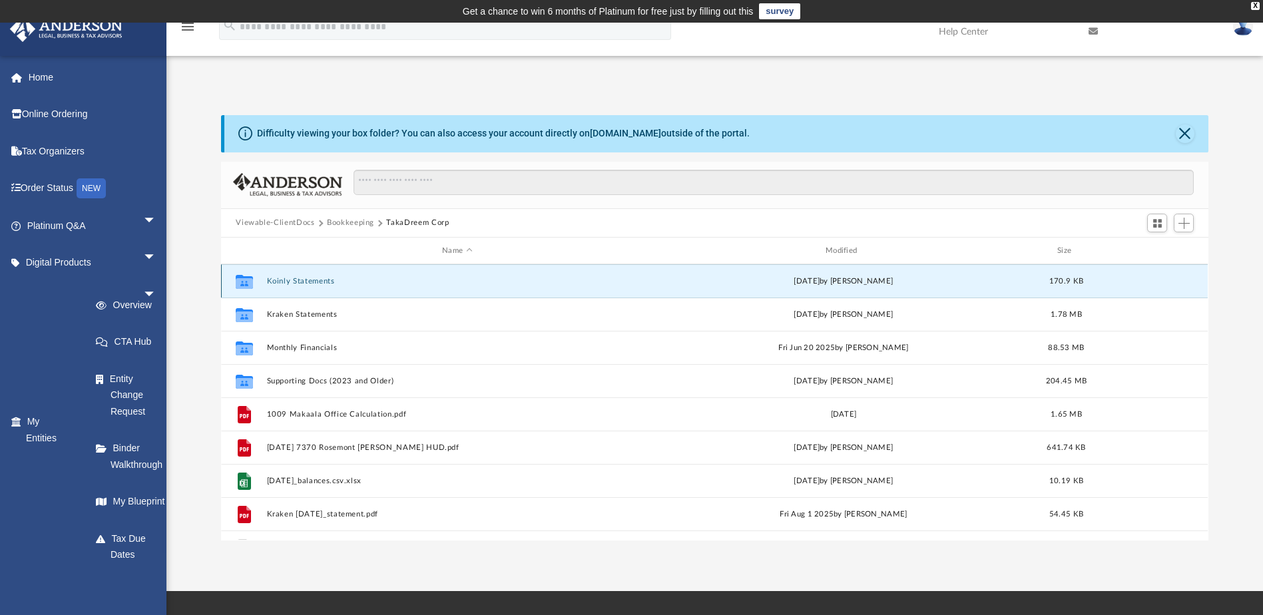
click at [316, 270] on div "Collaborated Folder Koinly Statements [DATE] by [PERSON_NAME] 170.9 KB" at bounding box center [714, 280] width 987 height 33
click at [325, 282] on button "Koinly Statements" at bounding box center [457, 281] width 381 height 9
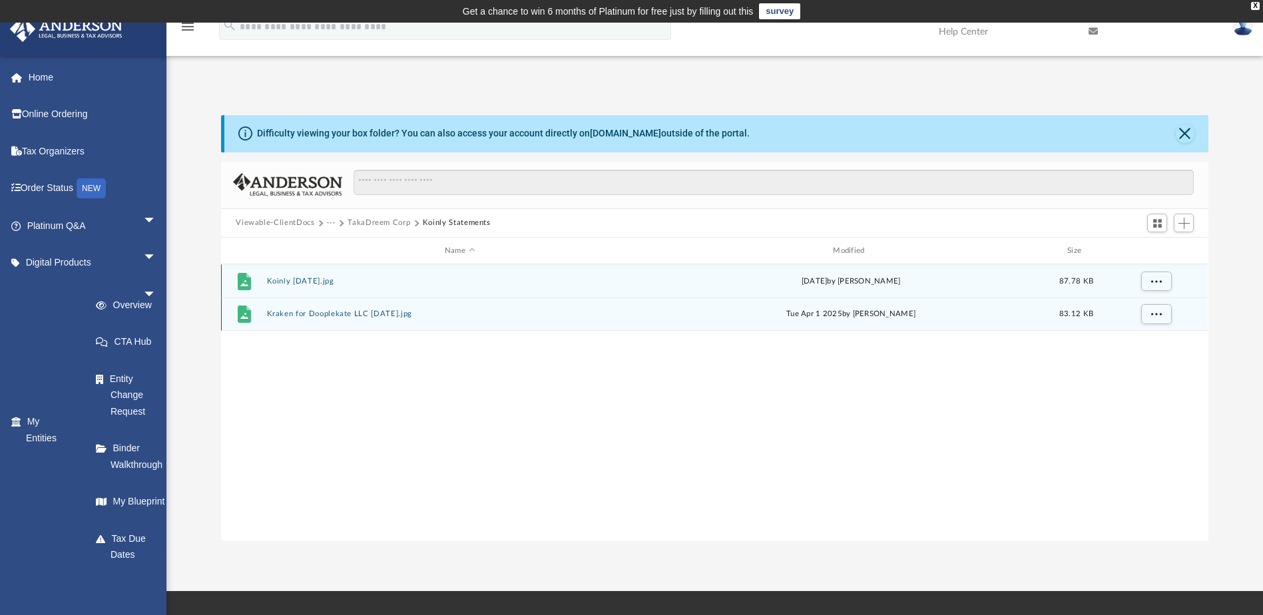
scroll to position [0, 0]
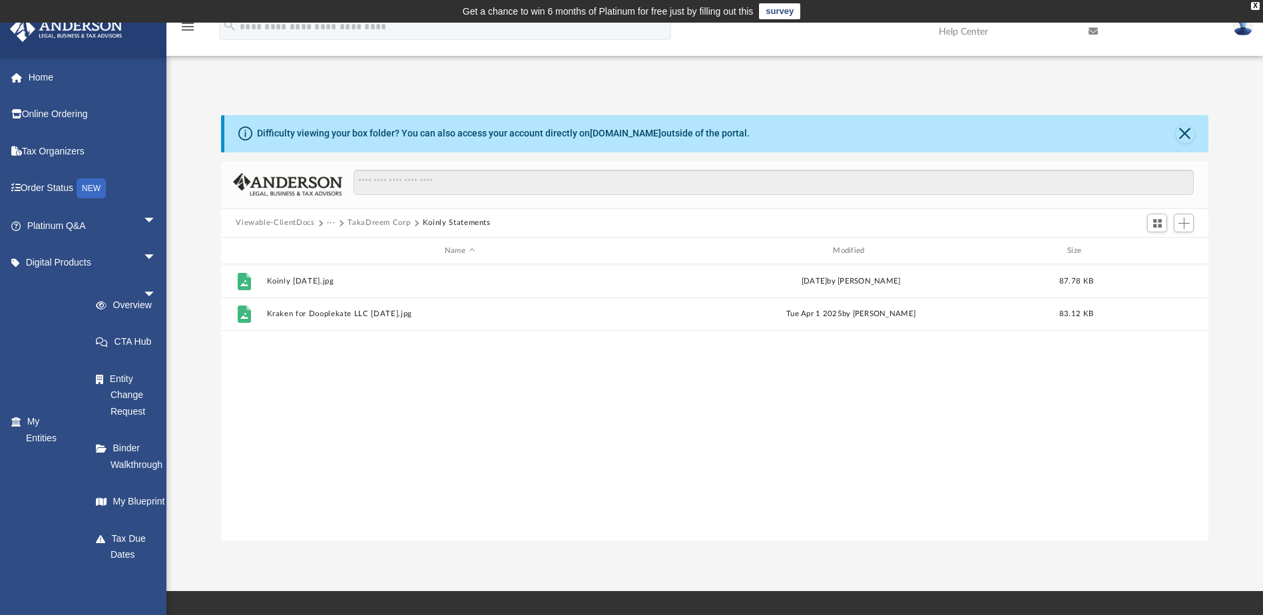
click at [356, 223] on button "TakaDreem Corp" at bounding box center [379, 223] width 63 height 12
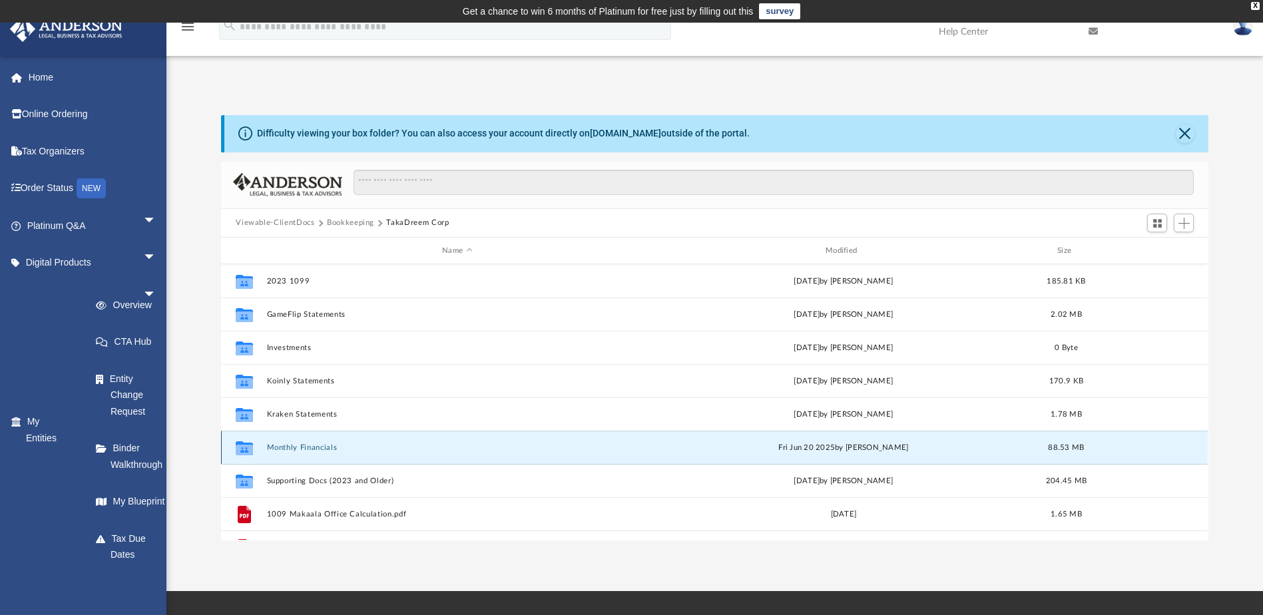
click at [301, 446] on button "Monthly Financials" at bounding box center [457, 448] width 381 height 9
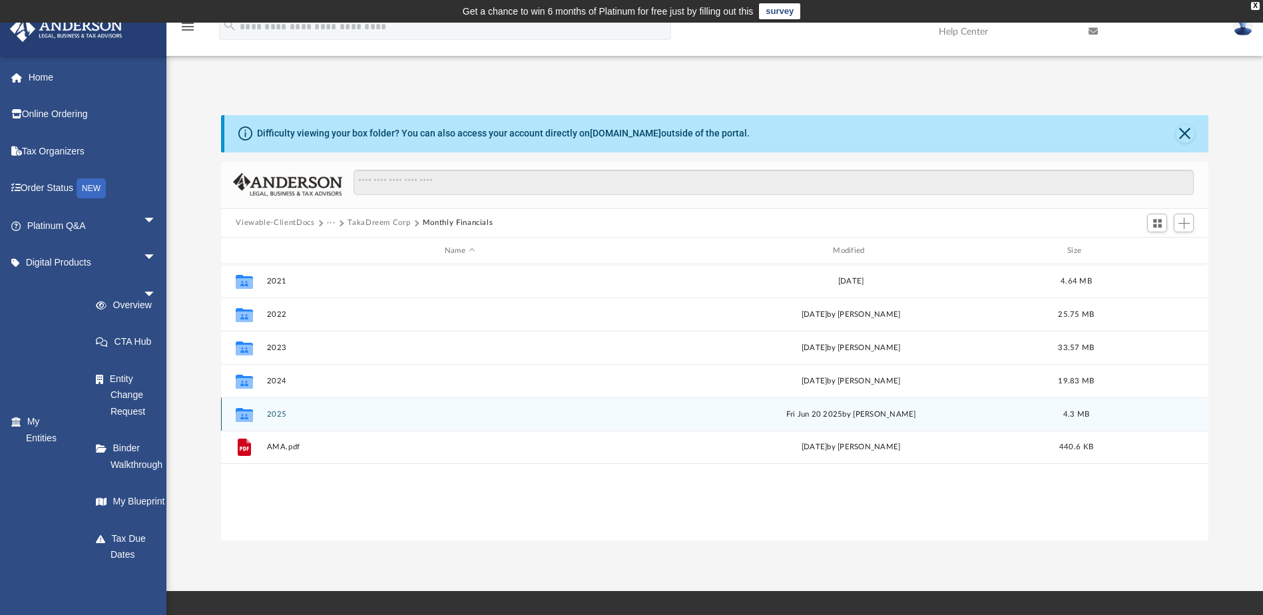
click at [298, 416] on button "2025" at bounding box center [460, 414] width 386 height 9
click at [298, 416] on button "2025.05 - May" at bounding box center [460, 414] width 386 height 9
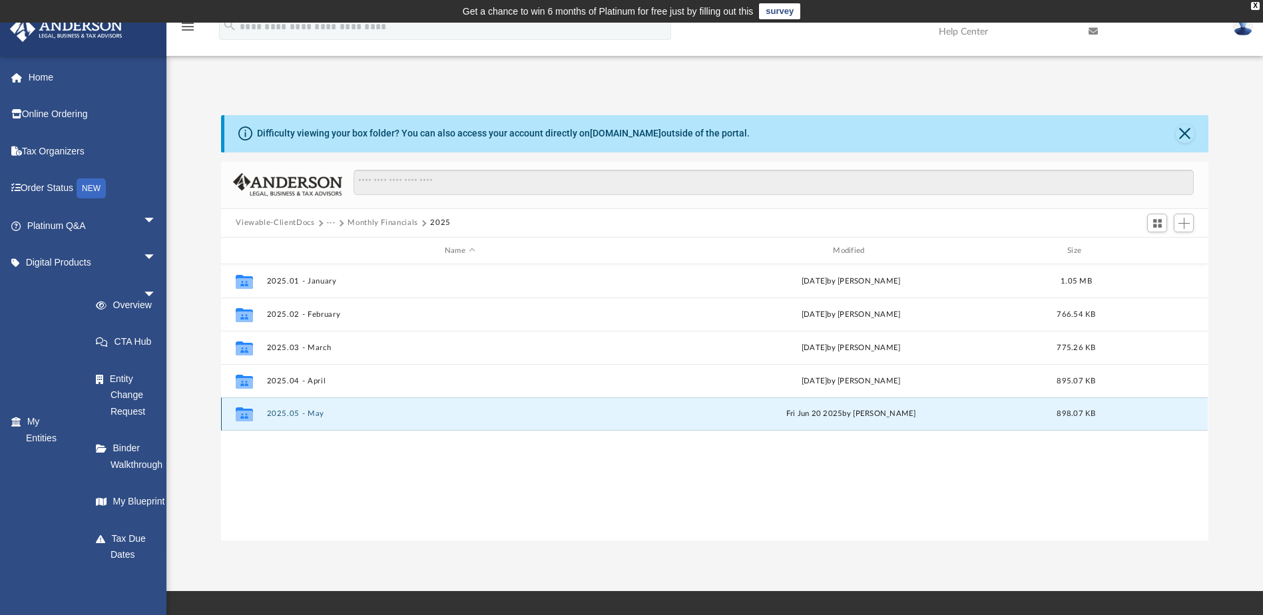
click at [298, 416] on button "2025.05 - May" at bounding box center [460, 414] width 386 height 9
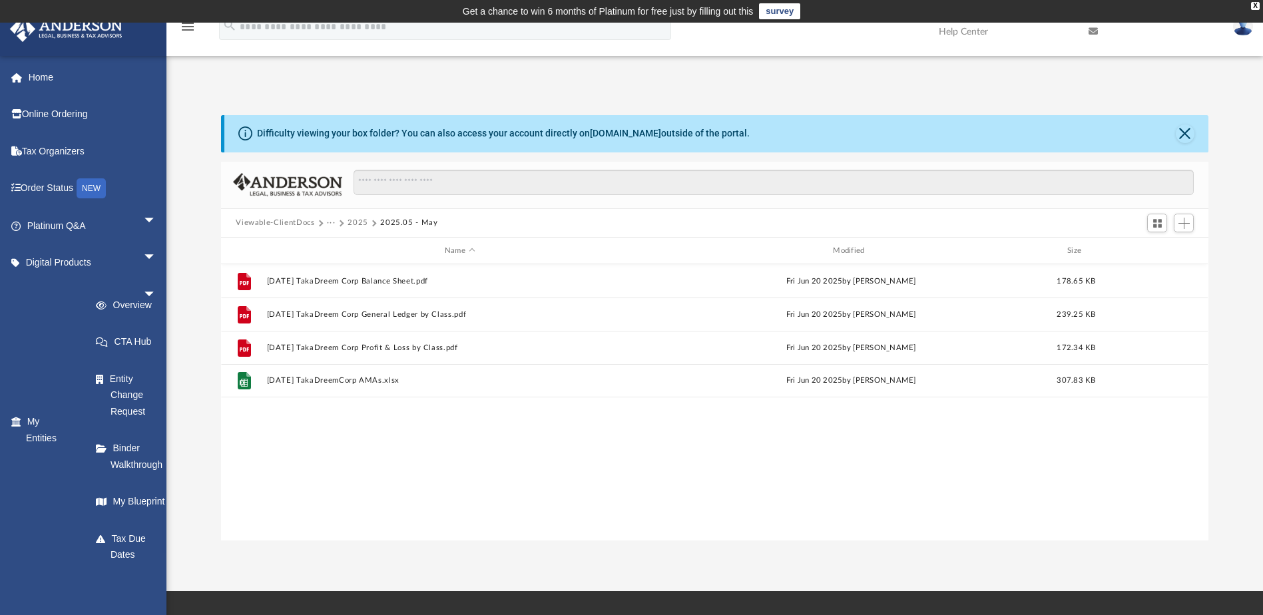
click at [328, 223] on button "···" at bounding box center [331, 223] width 9 height 12
click at [360, 252] on li "Bookkeeping" at bounding box center [388, 252] width 108 height 25
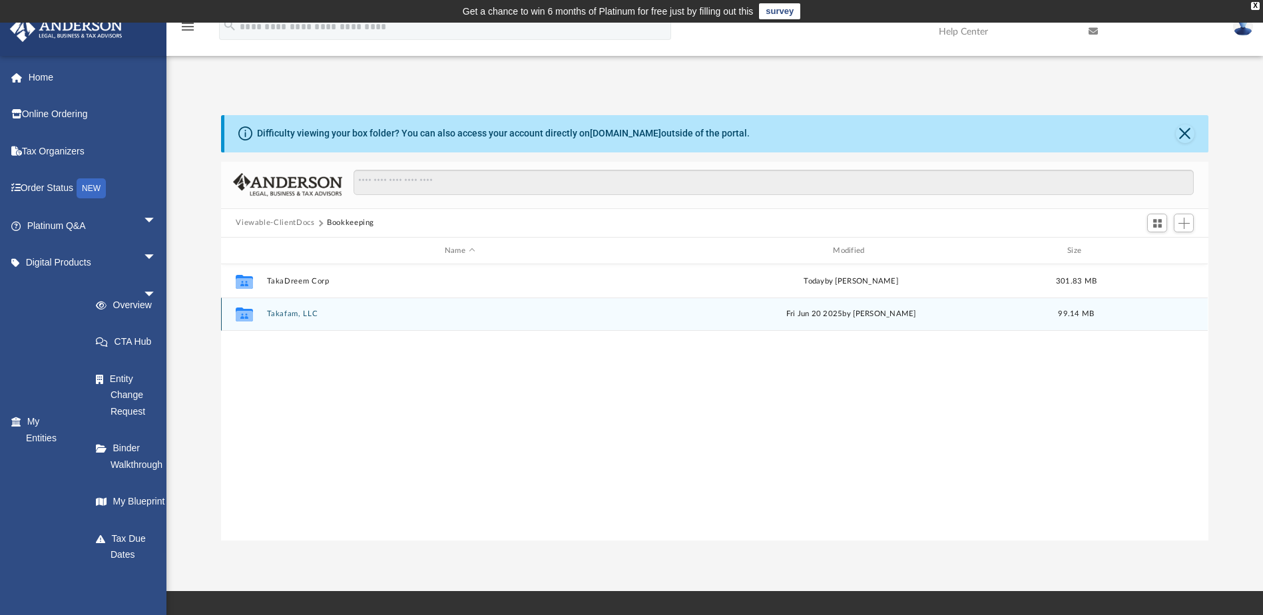
click at [292, 308] on div "Collaborated Folder Takafam, LLC [DATE] by [PERSON_NAME] 99.14 MB" at bounding box center [714, 314] width 987 height 33
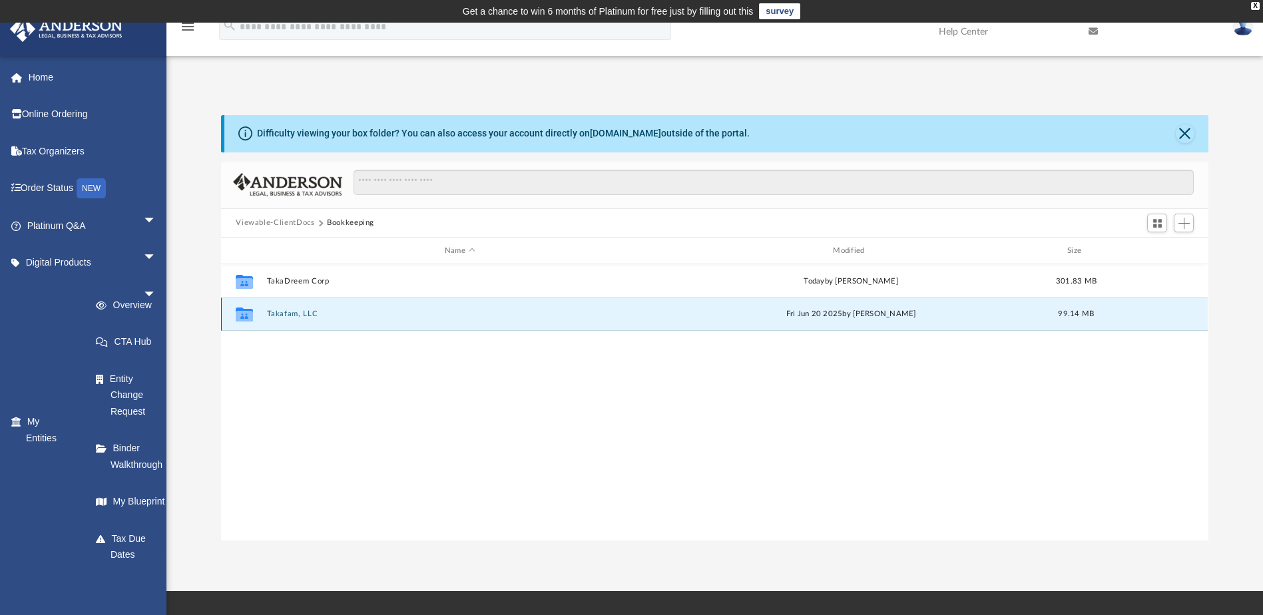
click at [292, 308] on div "Collaborated Folder Takafam, LLC [DATE] by [PERSON_NAME] 99.14 MB" at bounding box center [714, 314] width 987 height 33
drag, startPoint x: 292, startPoint y: 308, endPoint x: 273, endPoint y: 338, distance: 35.7
click at [273, 338] on div "Collaborated Folder TakaDreem Corp [DATE] by [PERSON_NAME] 301.83 MB Collaborat…" at bounding box center [714, 402] width 987 height 276
click at [272, 316] on button "Takafam, LLC" at bounding box center [460, 314] width 386 height 9
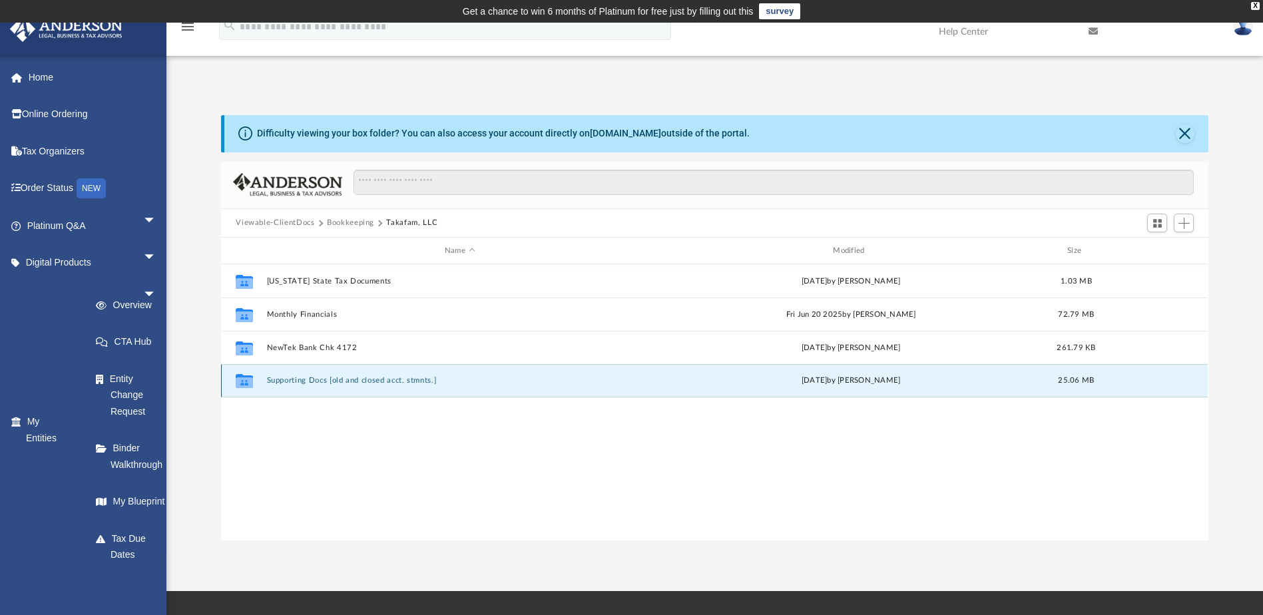
click at [298, 383] on button "Supporting Docs [old and closed acct. stmnts.]" at bounding box center [460, 381] width 386 height 9
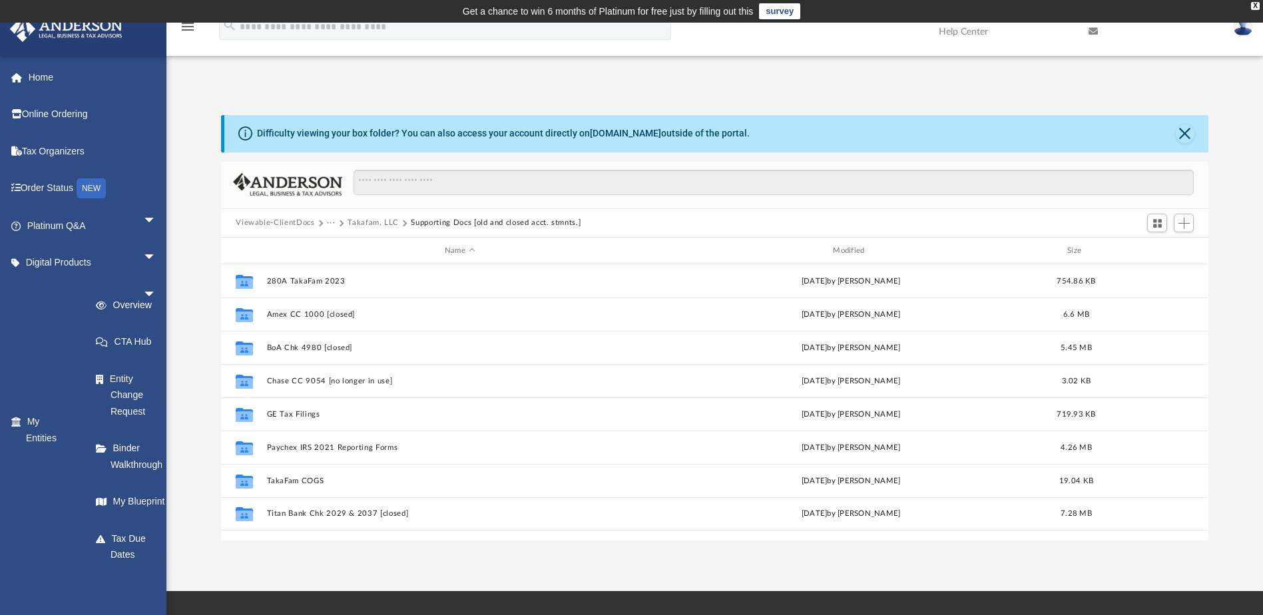
click at [380, 222] on button "Takafam, LLC" at bounding box center [373, 223] width 51 height 12
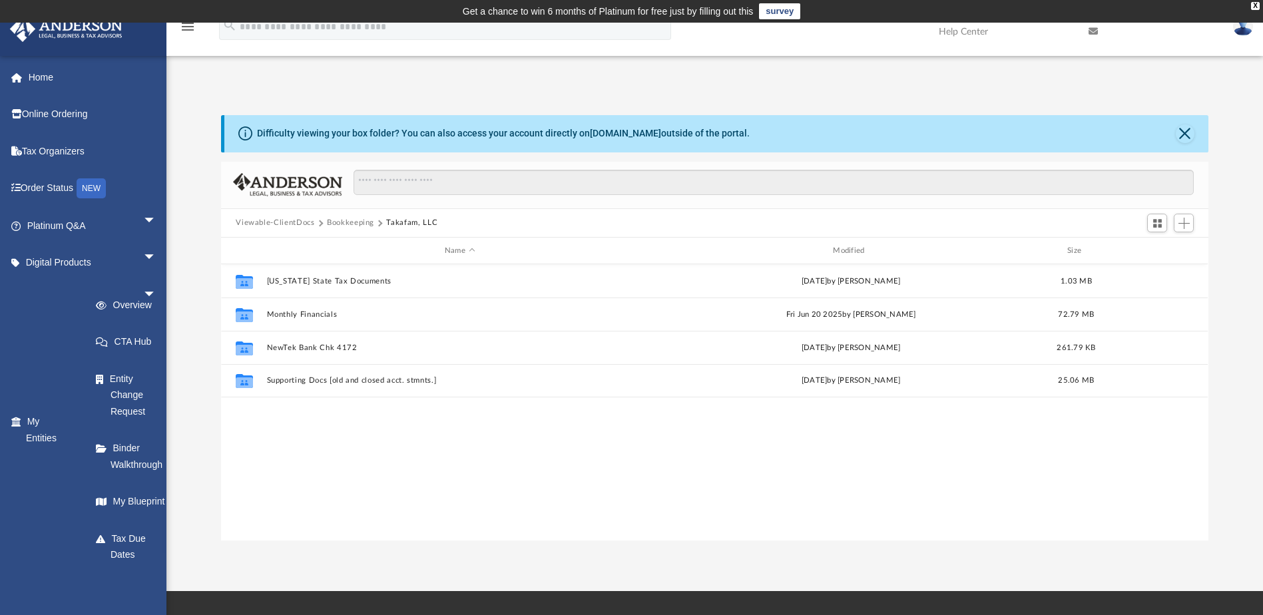
click at [340, 224] on button "Bookkeeping" at bounding box center [350, 223] width 47 height 12
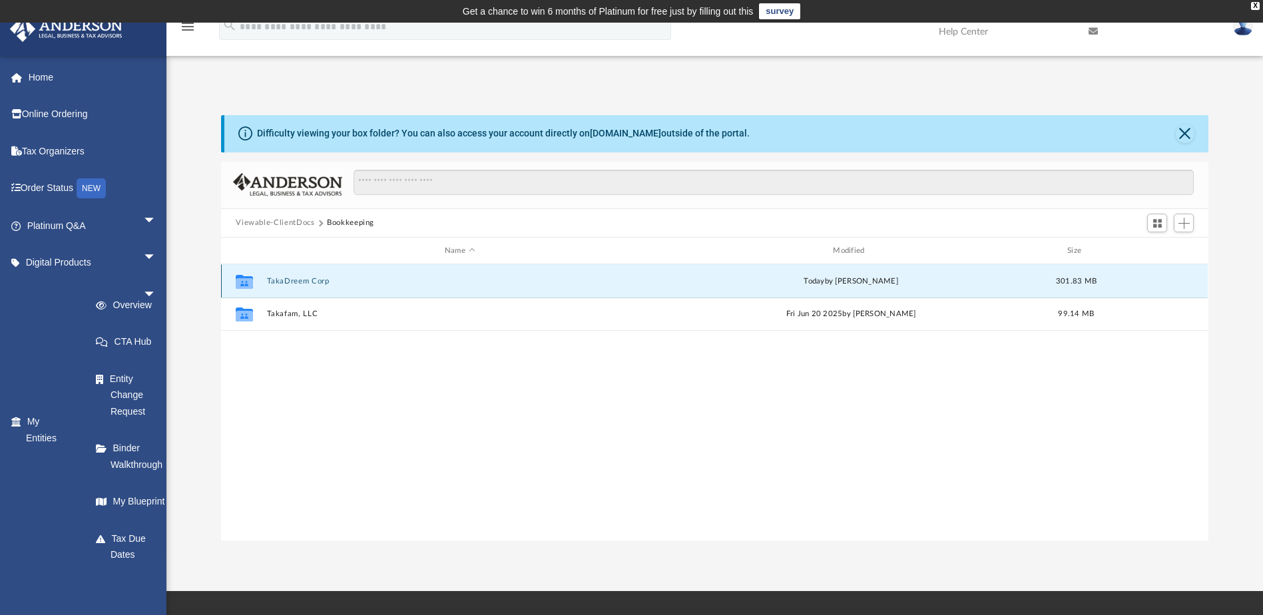
click at [297, 278] on button "TakaDreem Corp" at bounding box center [460, 281] width 386 height 9
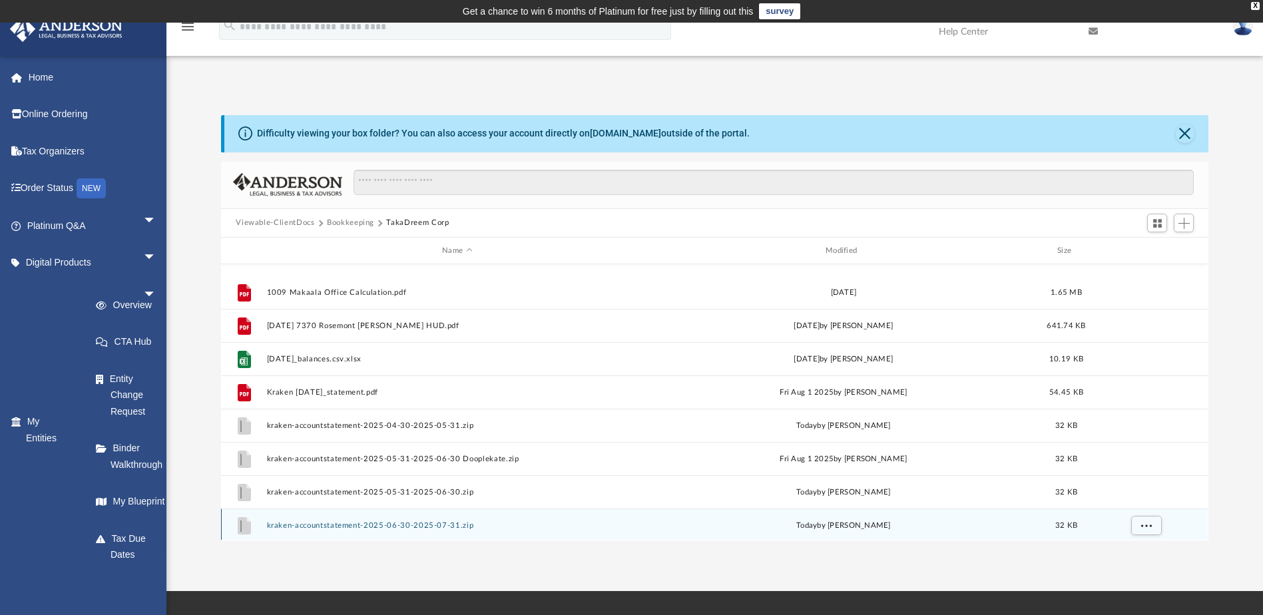
scroll to position [333, 0]
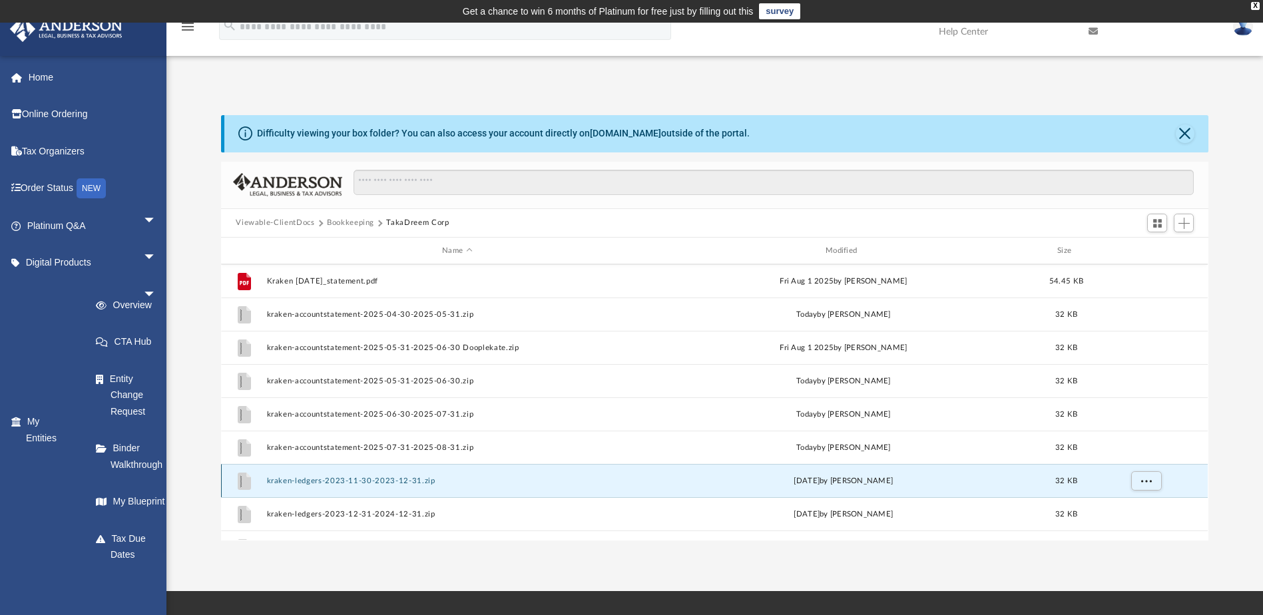
click at [378, 482] on button "kraken-ledgers-2023-11-30-2023-12-31.zip" at bounding box center [457, 481] width 381 height 9
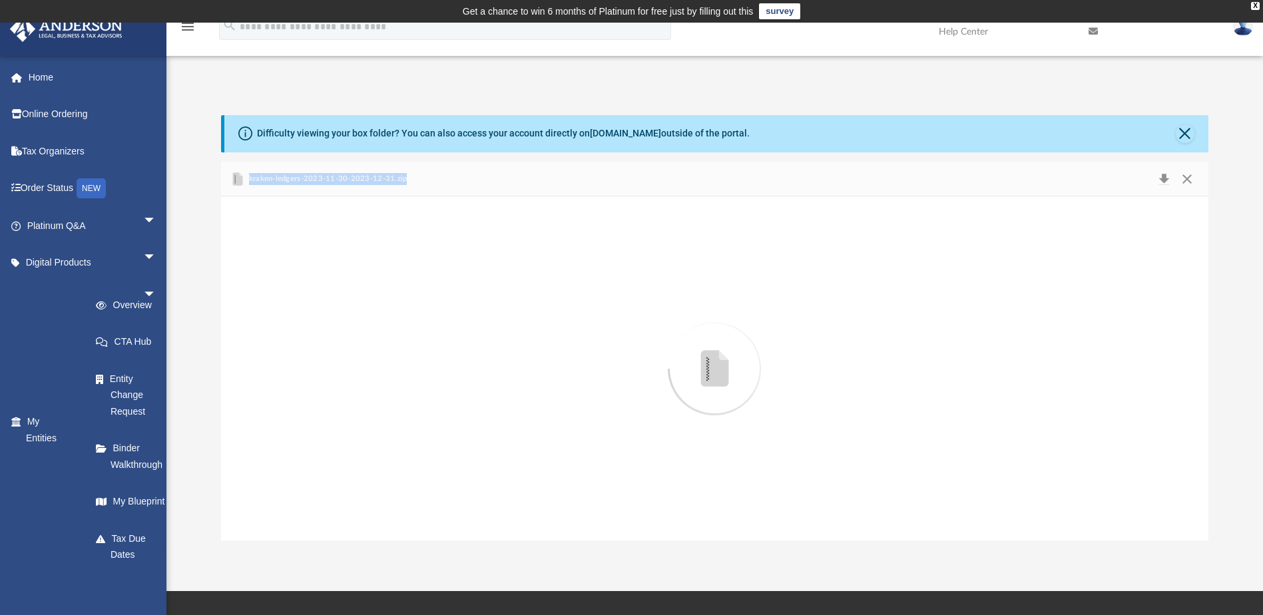
drag, startPoint x: 410, startPoint y: 175, endPoint x: 246, endPoint y: 180, distance: 163.9
click at [246, 180] on div "kraken-ledgers-2023-11-30-2023-12-31.zip" at bounding box center [714, 179] width 987 height 35
drag, startPoint x: 246, startPoint y: 180, endPoint x: 305, endPoint y: 178, distance: 58.7
copy span "kraken-ledgers-2023-11-30-2023-12-31.zip"
click at [1191, 178] on button "Close" at bounding box center [1187, 179] width 24 height 19
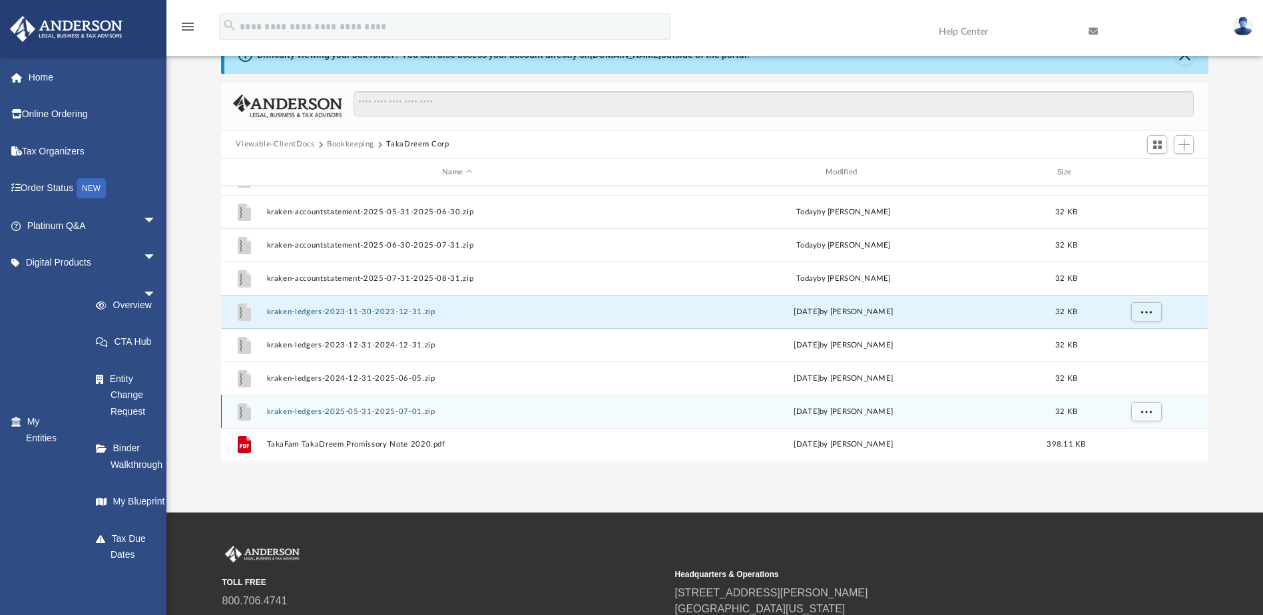
scroll to position [111, 0]
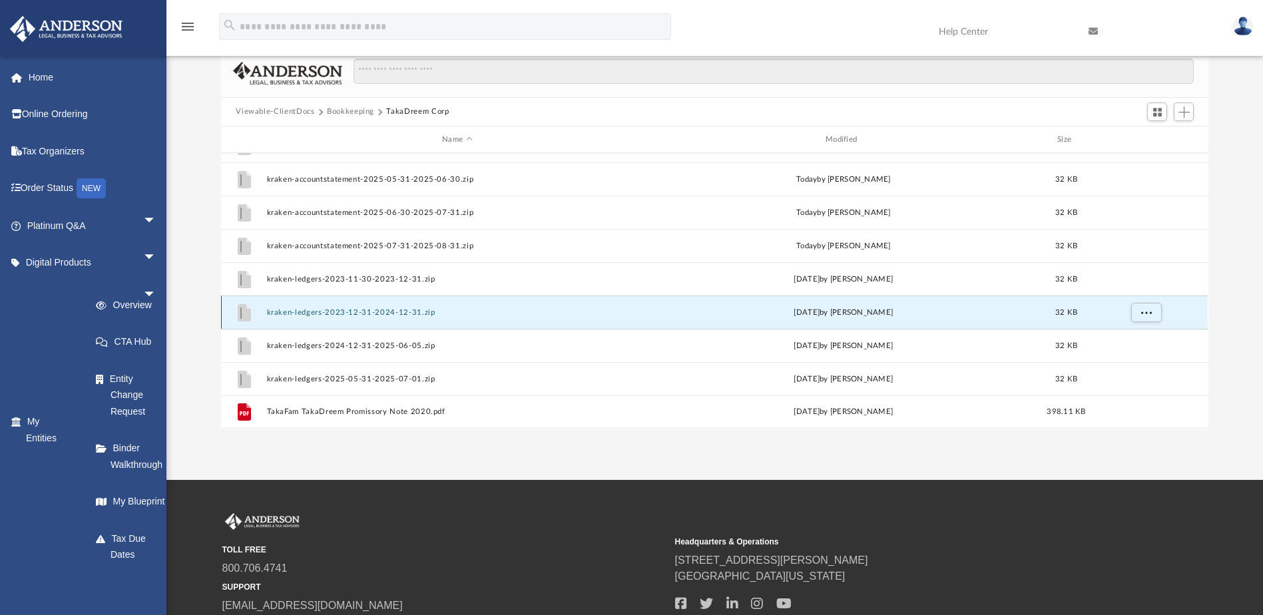
click at [407, 311] on button "kraken-ledgers-2023-12-31-2024-12-31.zip" at bounding box center [457, 312] width 381 height 9
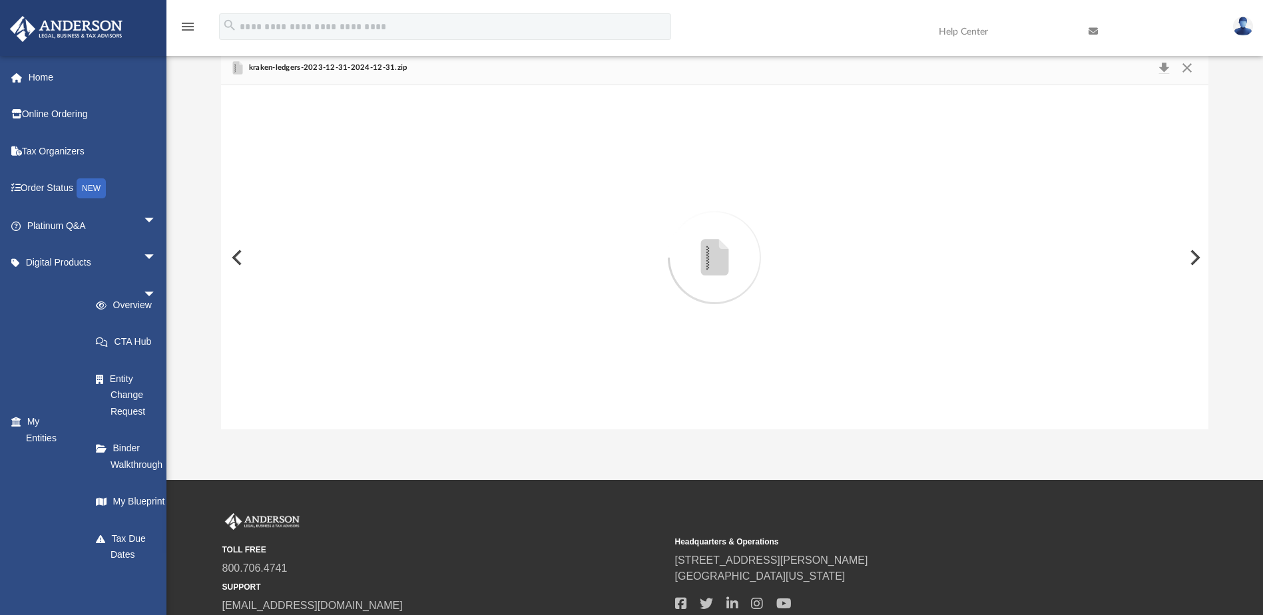
click at [720, 262] on icon "Preview" at bounding box center [715, 258] width 28 height 36
click at [720, 262] on icon "Preview" at bounding box center [715, 257] width 28 height 37
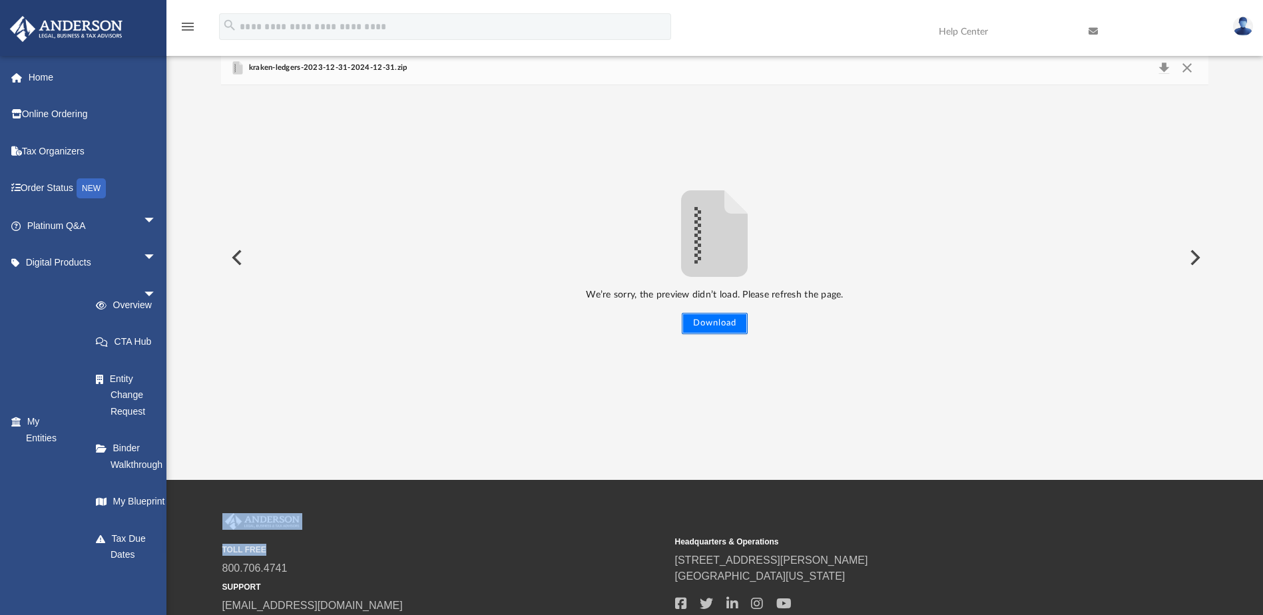
click at [707, 320] on button "Download" at bounding box center [715, 323] width 66 height 21
click at [908, 118] on div "We’re sorry, the preview didn’t load. Please refresh the page. Download" at bounding box center [714, 257] width 987 height 344
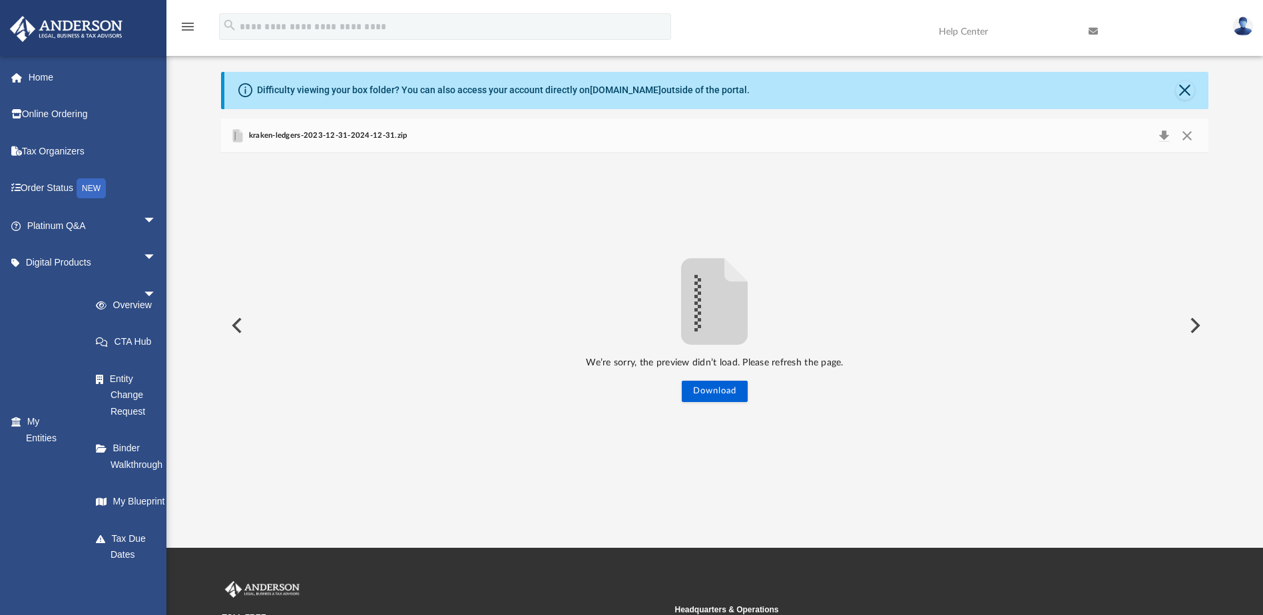
scroll to position [0, 0]
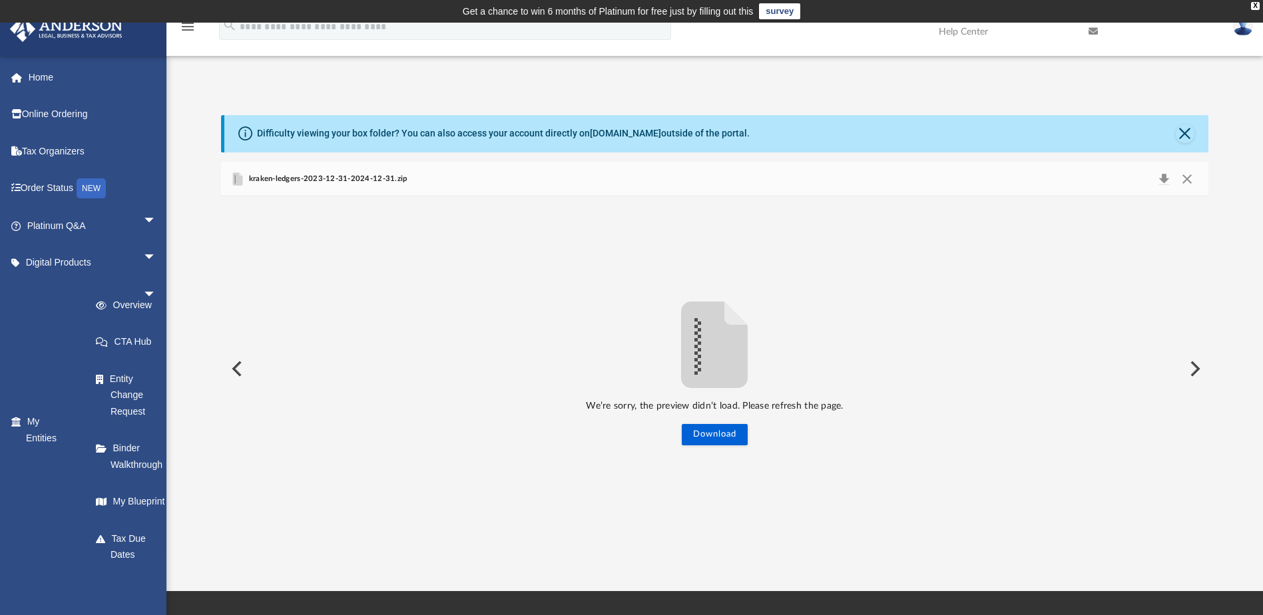
click at [1239, 31] on img at bounding box center [1243, 26] width 20 height 19
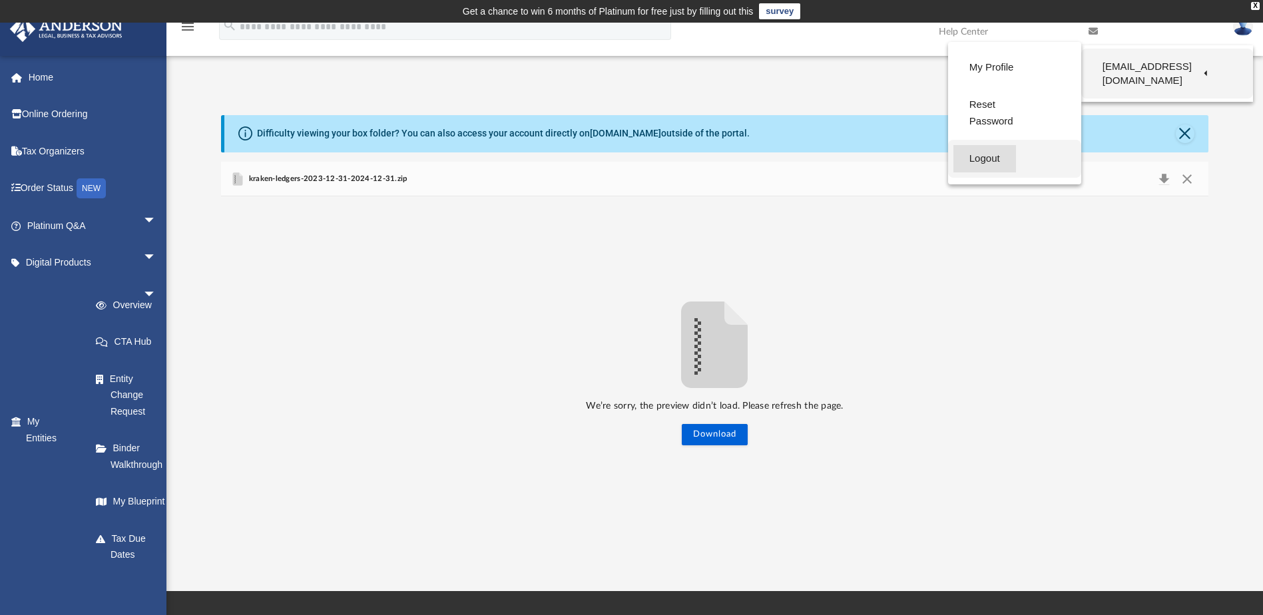
click at [997, 145] on link "Logout" at bounding box center [985, 158] width 63 height 27
